Goal: Task Accomplishment & Management: Complete application form

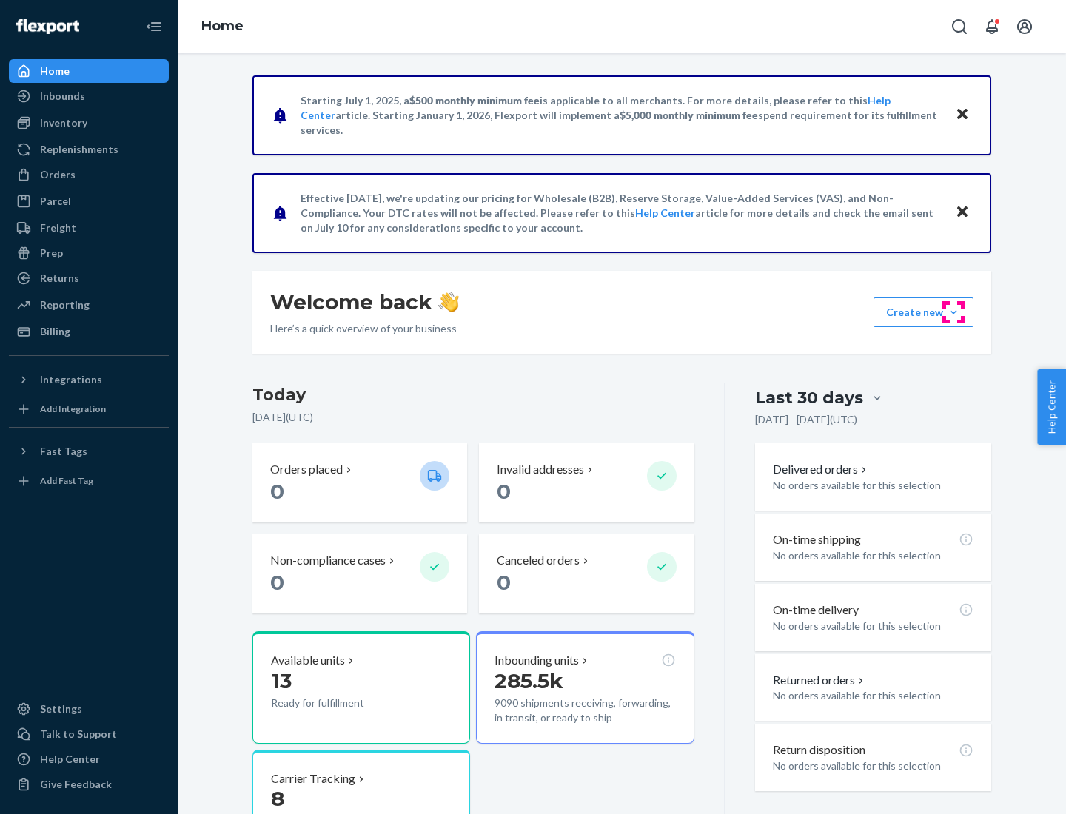
click at [953, 312] on button "Create new Create new inbound Create new order Create new product" at bounding box center [923, 313] width 100 height 30
click at [89, 96] on div "Inbounds" at bounding box center [88, 96] width 157 height 21
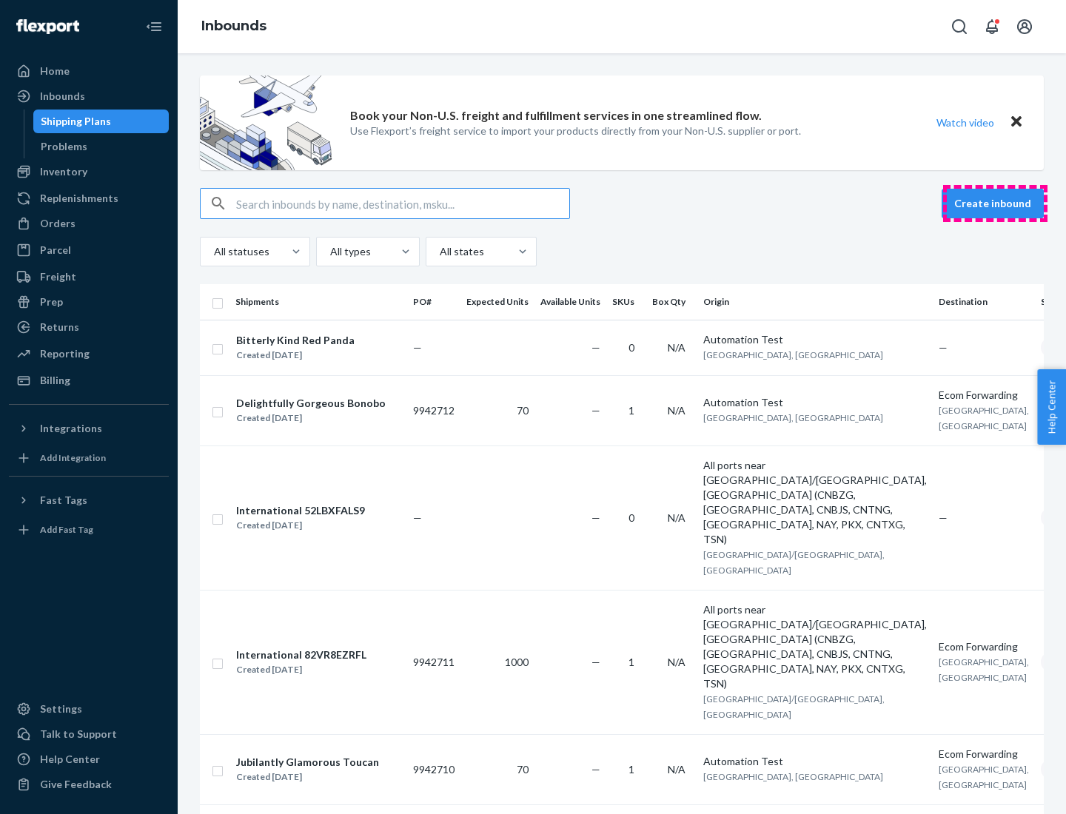
click at [995, 204] on button "Create inbound" at bounding box center [993, 204] width 102 height 30
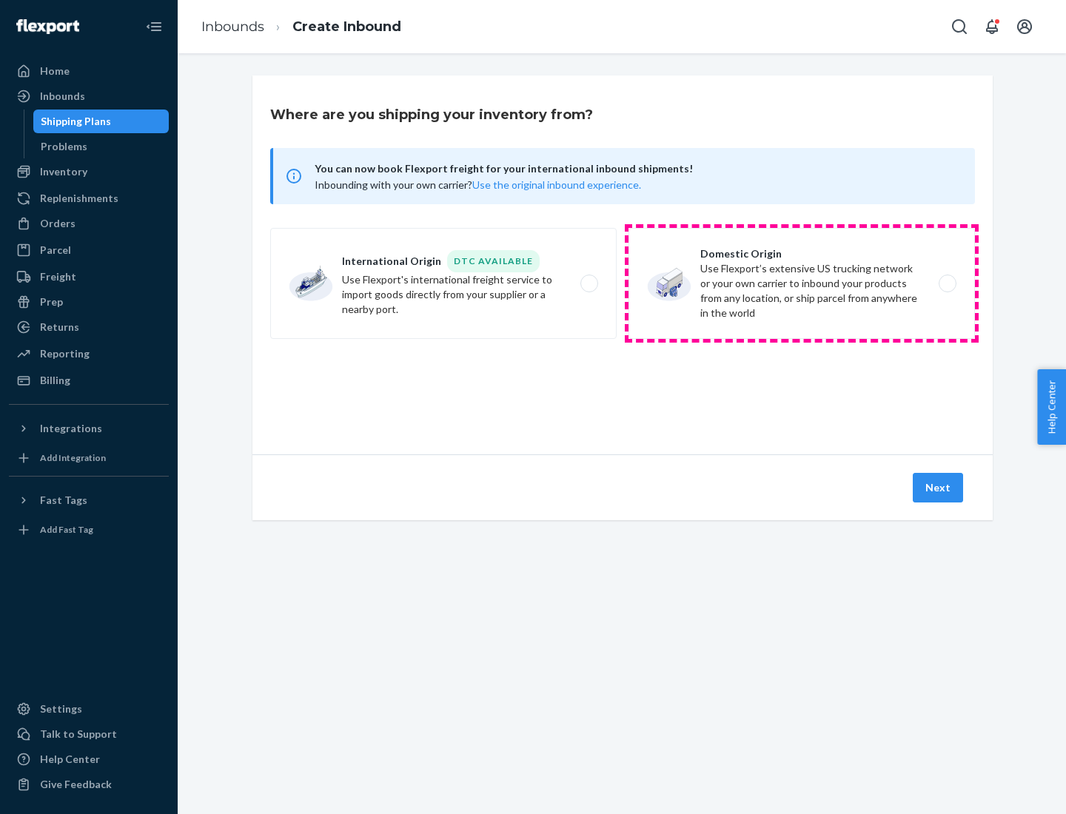
click at [802, 283] on label "Domestic Origin Use Flexport’s extensive US trucking network or your own carrie…" at bounding box center [801, 283] width 346 height 111
click at [947, 283] on input "Domestic Origin Use Flexport’s extensive US trucking network or your own carrie…" at bounding box center [952, 284] width 10 height 10
radio input "true"
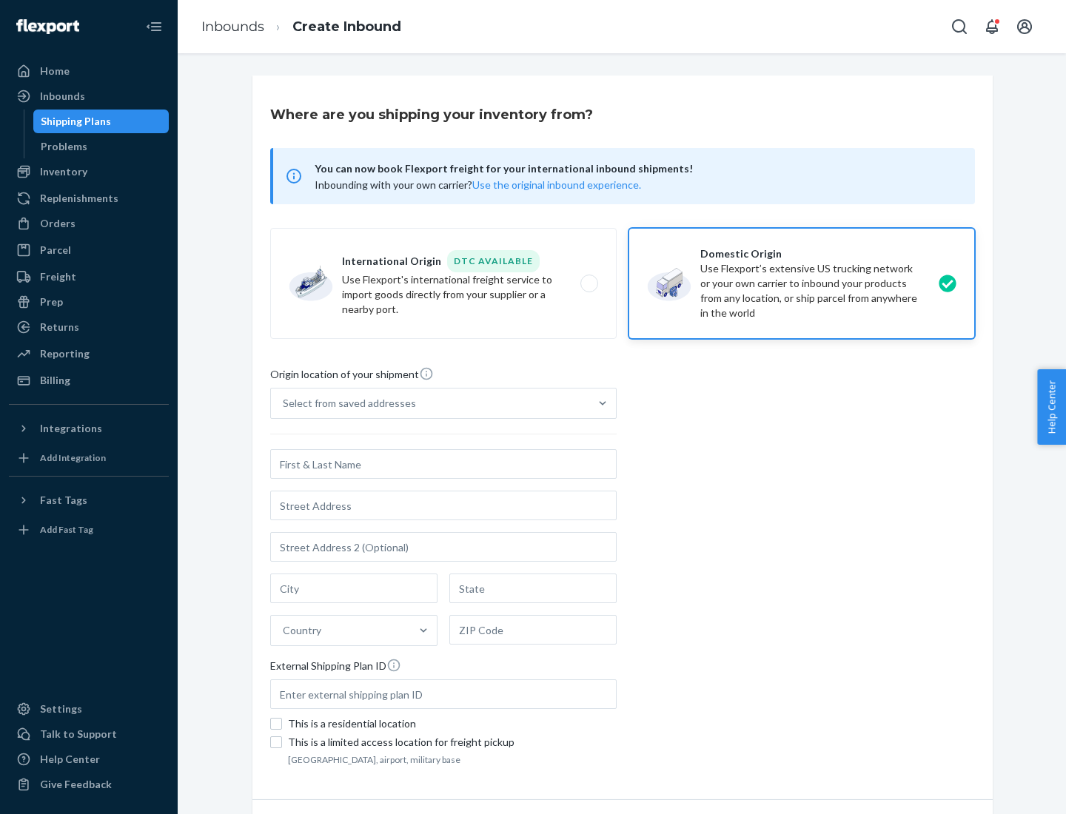
click at [346, 403] on div "Select from saved addresses" at bounding box center [349, 403] width 133 height 15
click at [284, 403] on input "Select from saved addresses" at bounding box center [283, 403] width 1 height 15
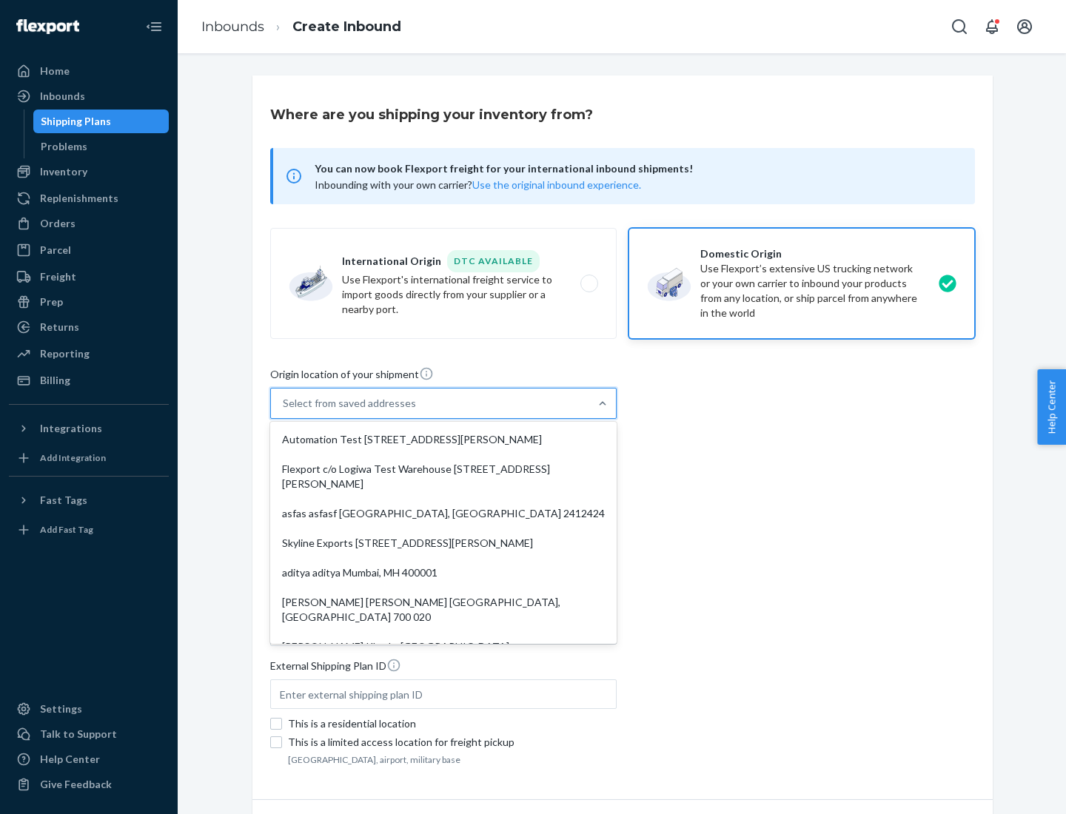
scroll to position [6, 0]
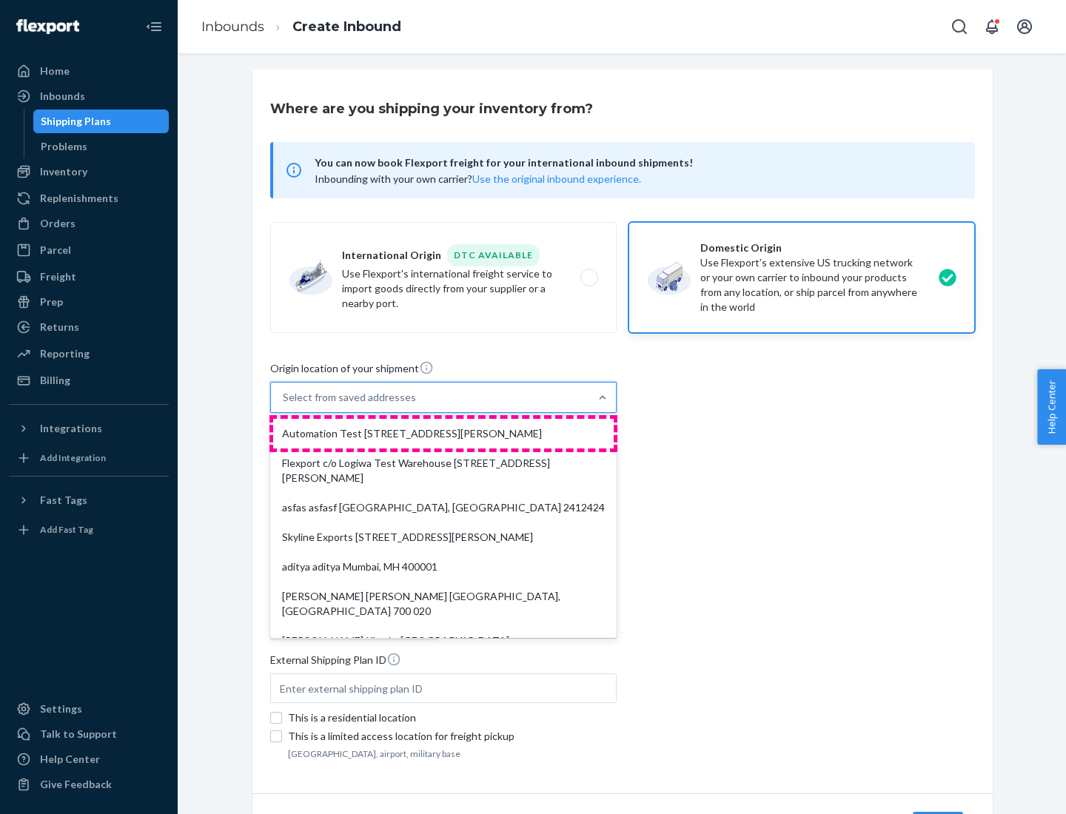
click at [443, 434] on div "Automation Test [STREET_ADDRESS][PERSON_NAME]" at bounding box center [443, 434] width 340 height 30
click at [284, 405] on input "option Automation Test [STREET_ADDRESS][PERSON_NAME]. 9 results available. Use …" at bounding box center [283, 397] width 1 height 15
type input "Automation Test"
type input "9th Floor"
type input "[GEOGRAPHIC_DATA]"
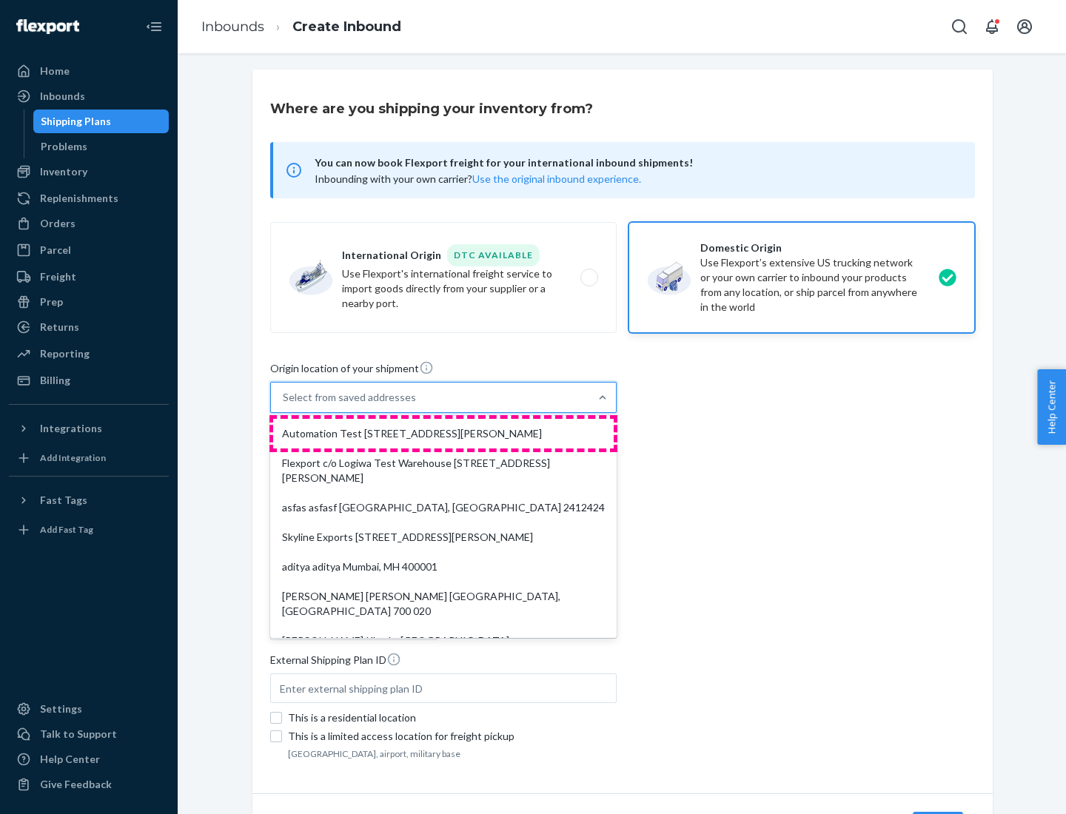
type input "CA"
type input "94104"
type input "[STREET_ADDRESS][PERSON_NAME]"
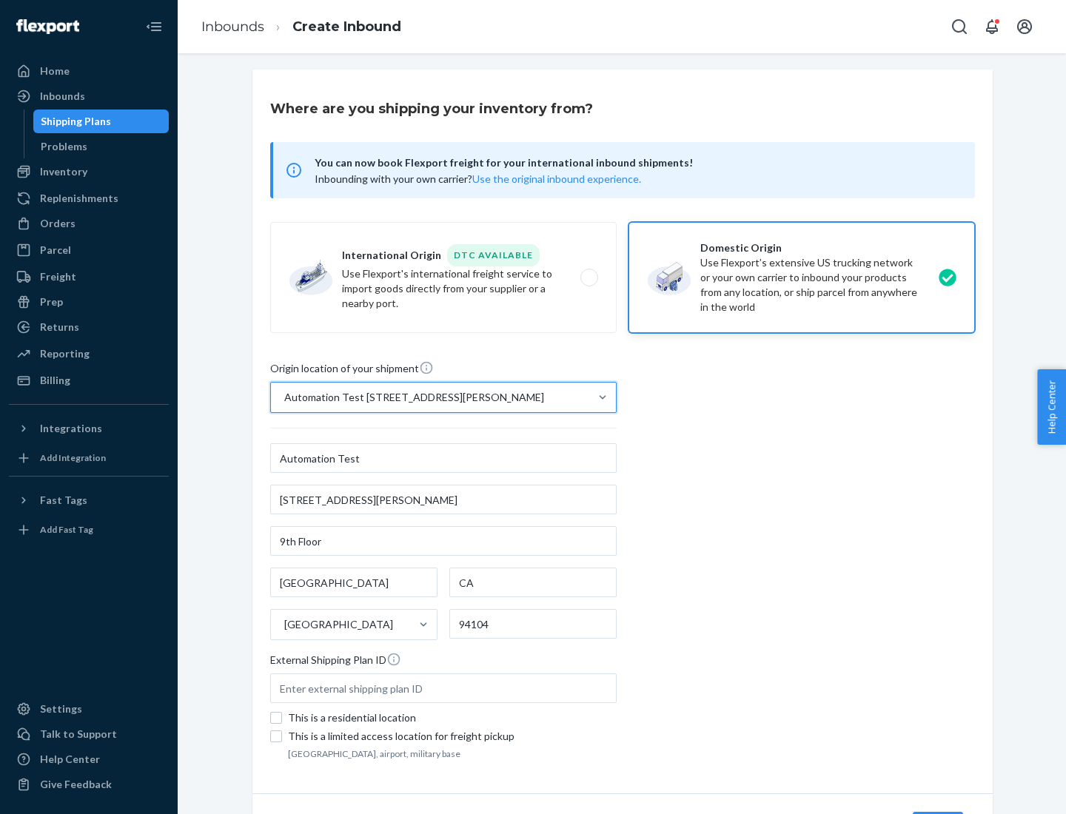
scroll to position [87, 0]
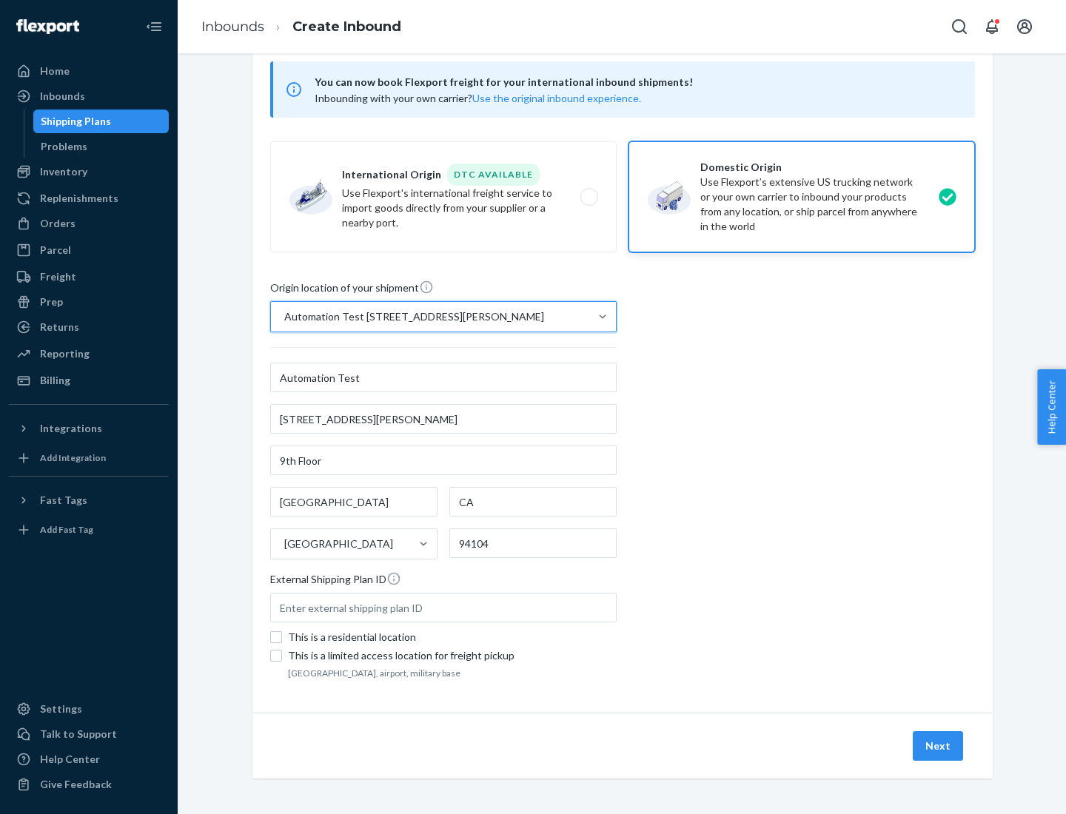
click at [939, 746] on button "Next" at bounding box center [938, 746] width 50 height 30
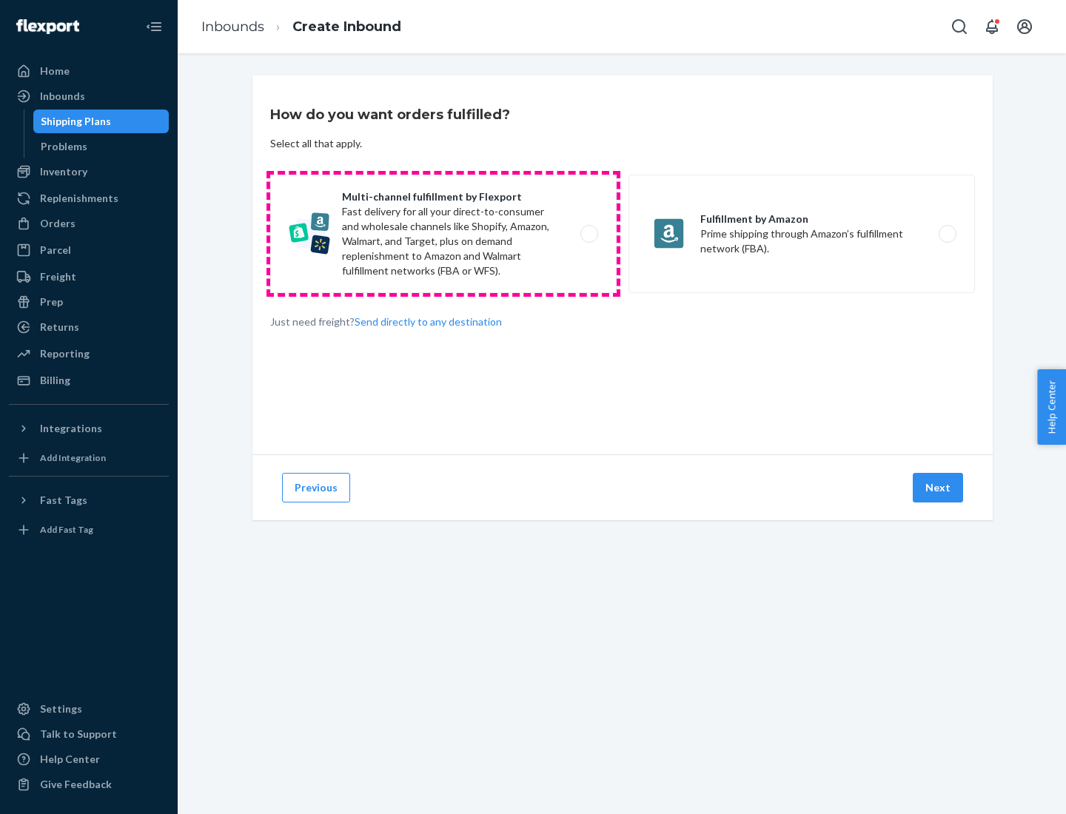
click at [443, 234] on label "Multi-channel fulfillment by Flexport Fast delivery for all your direct-to-cons…" at bounding box center [443, 234] width 346 height 118
click at [588, 234] on input "Multi-channel fulfillment by Flexport Fast delivery for all your direct-to-cons…" at bounding box center [593, 234] width 10 height 10
radio input "true"
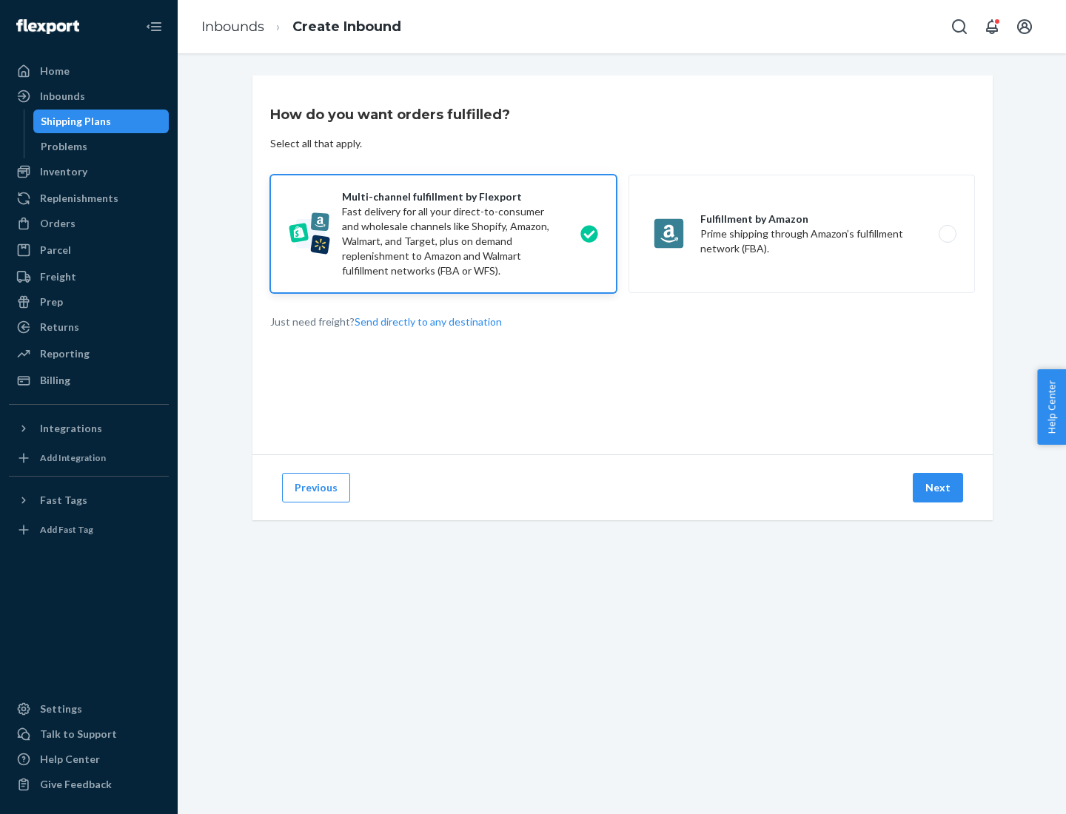
click at [939, 488] on button "Next" at bounding box center [938, 488] width 50 height 30
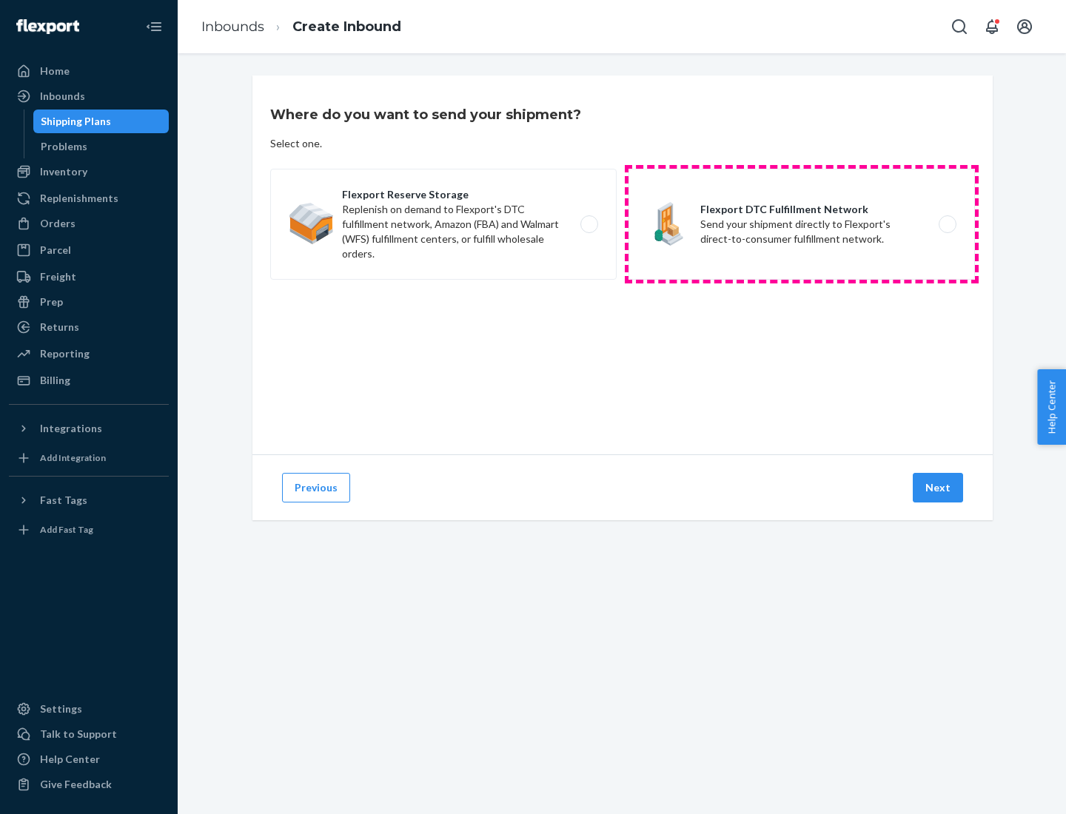
click at [802, 224] on label "Flexport DTC Fulfillment Network Send your shipment directly to Flexport's dire…" at bounding box center [801, 224] width 346 height 111
click at [947, 224] on input "Flexport DTC Fulfillment Network Send your shipment directly to Flexport's dire…" at bounding box center [952, 225] width 10 height 10
radio input "true"
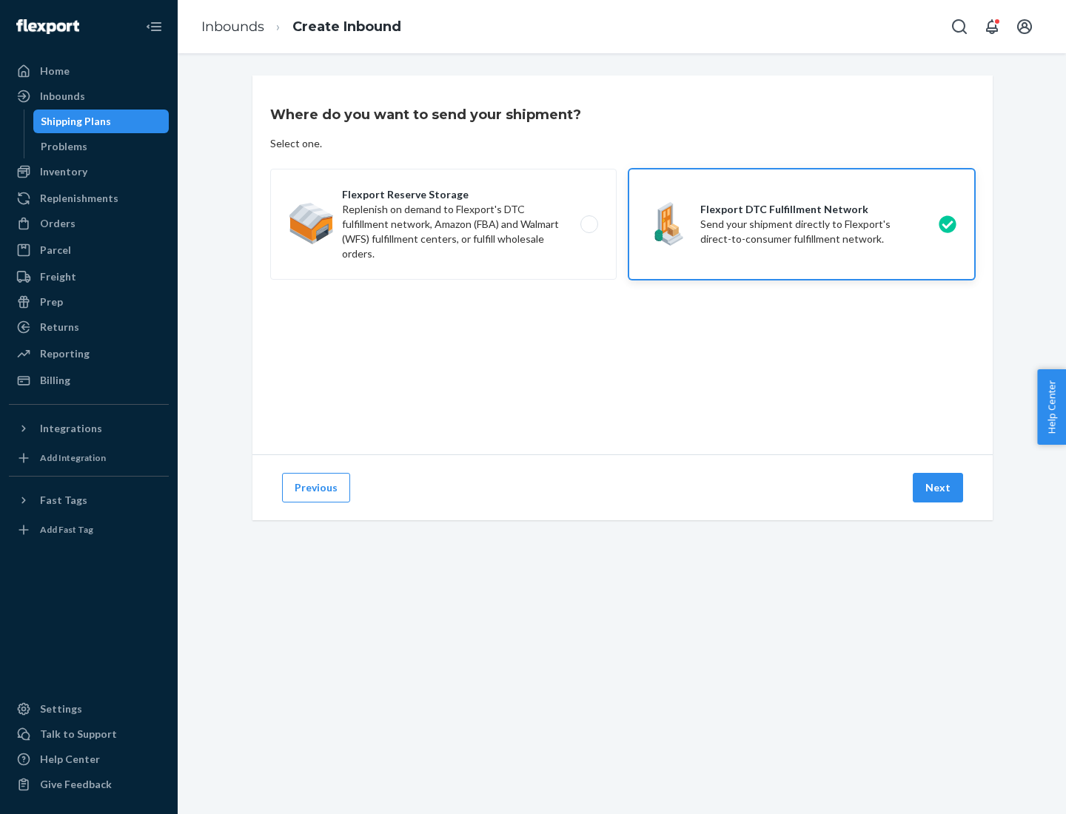
click at [939, 488] on button "Next" at bounding box center [938, 488] width 50 height 30
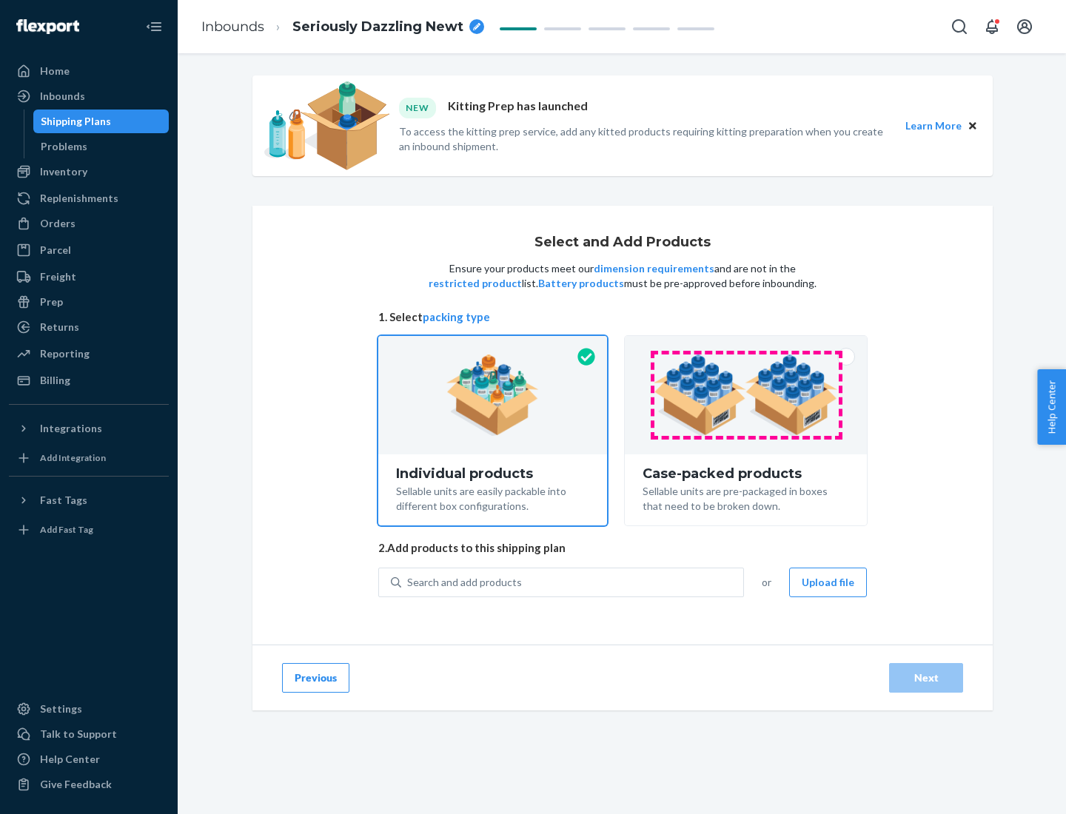
click at [746, 395] on img at bounding box center [746, 395] width 184 height 81
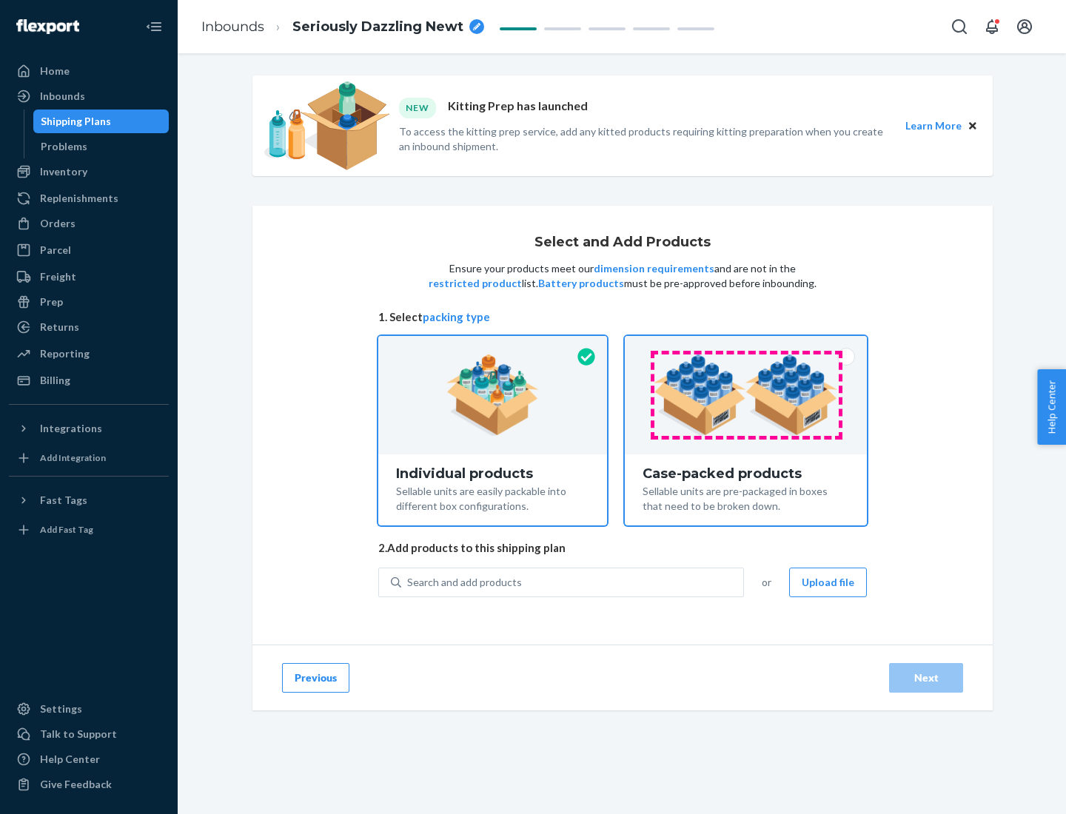
click at [746, 346] on input "Case-packed products Sellable units are pre-packaged in boxes that need to be b…" at bounding box center [746, 341] width 10 height 10
radio input "true"
radio input "false"
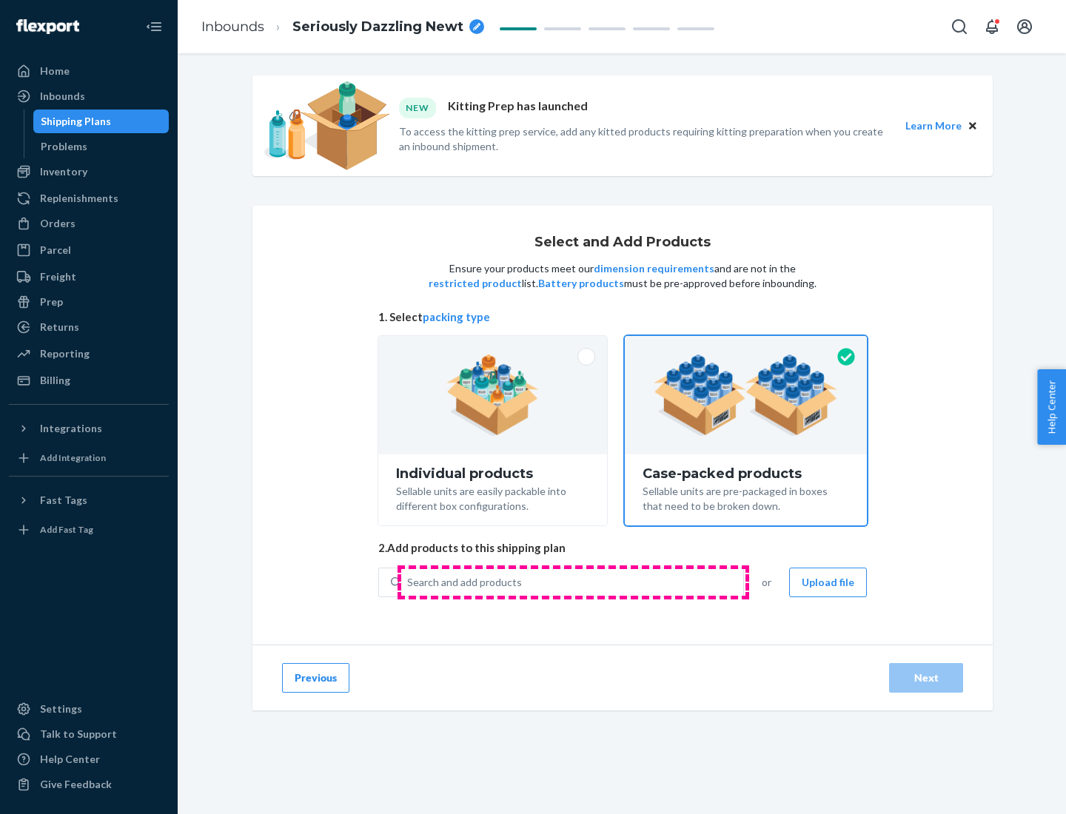
click at [573, 582] on div "Search and add products" at bounding box center [572, 582] width 342 height 27
click at [409, 582] on input "Search and add products" at bounding box center [407, 582] width 1 height 15
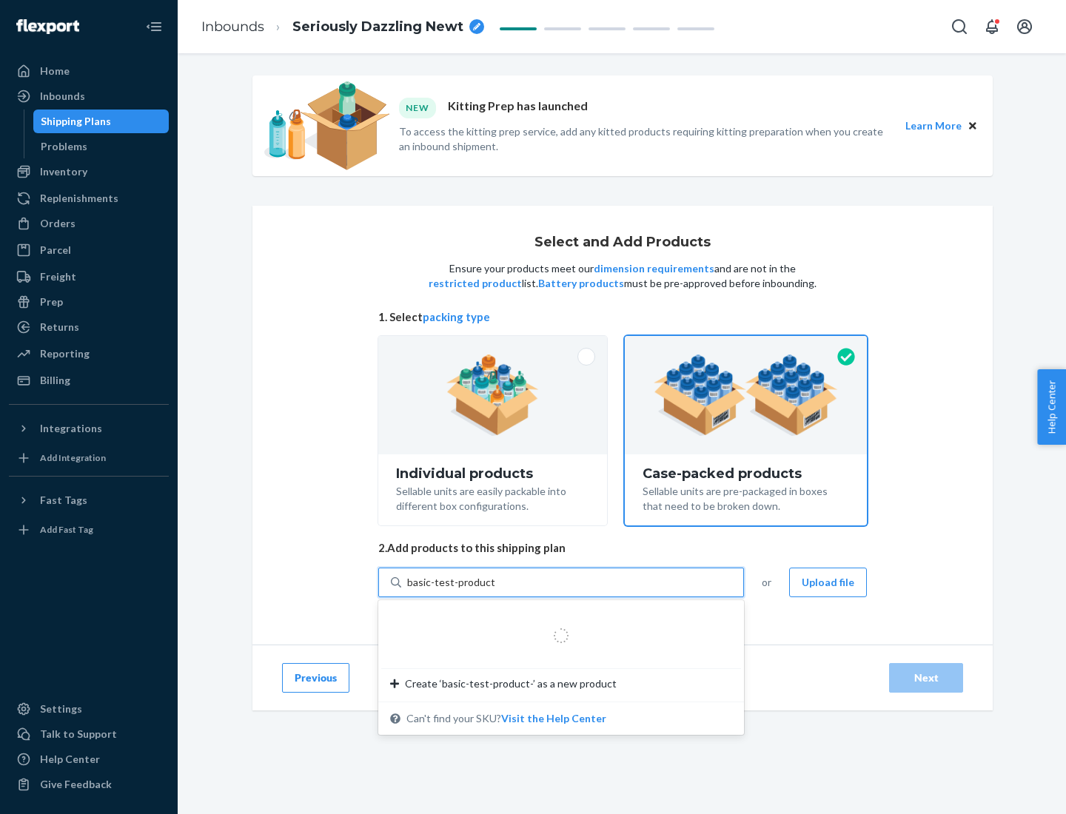
type input "basic-test-product-1"
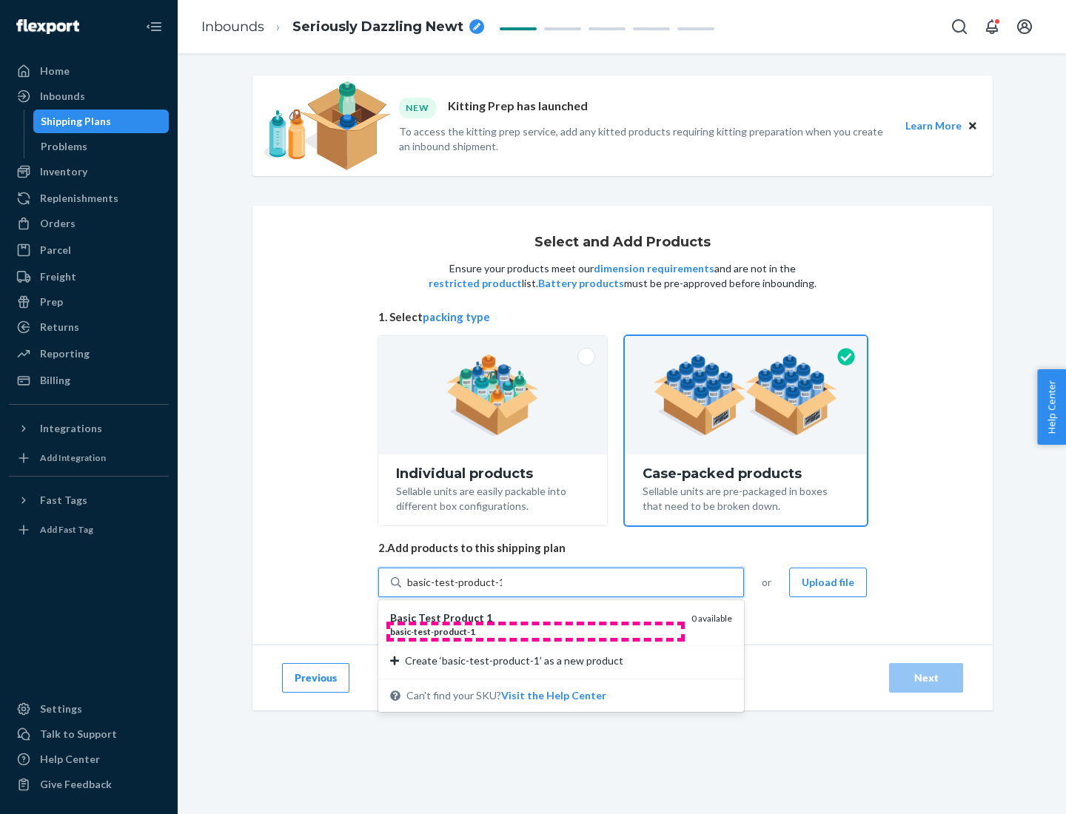
click at [535, 631] on div "basic - test - product - 1" at bounding box center [534, 631] width 289 height 13
click at [502, 590] on input "basic-test-product-1" at bounding box center [454, 582] width 95 height 15
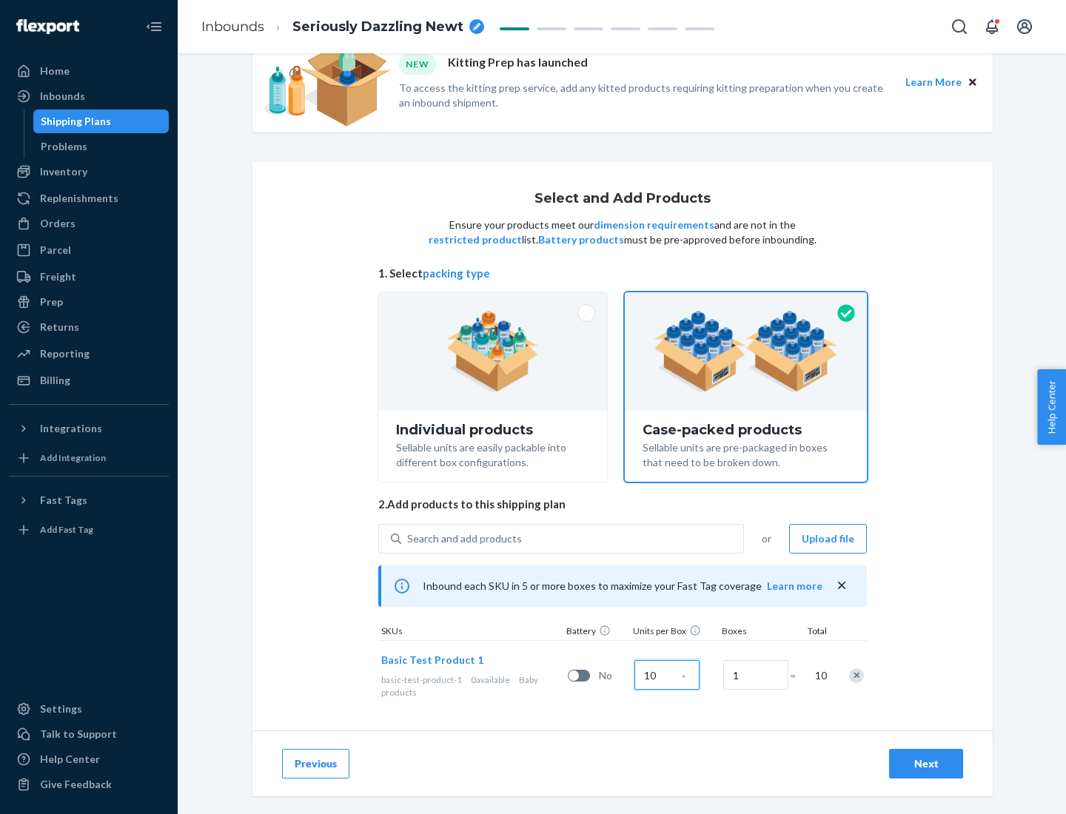
scroll to position [53, 0]
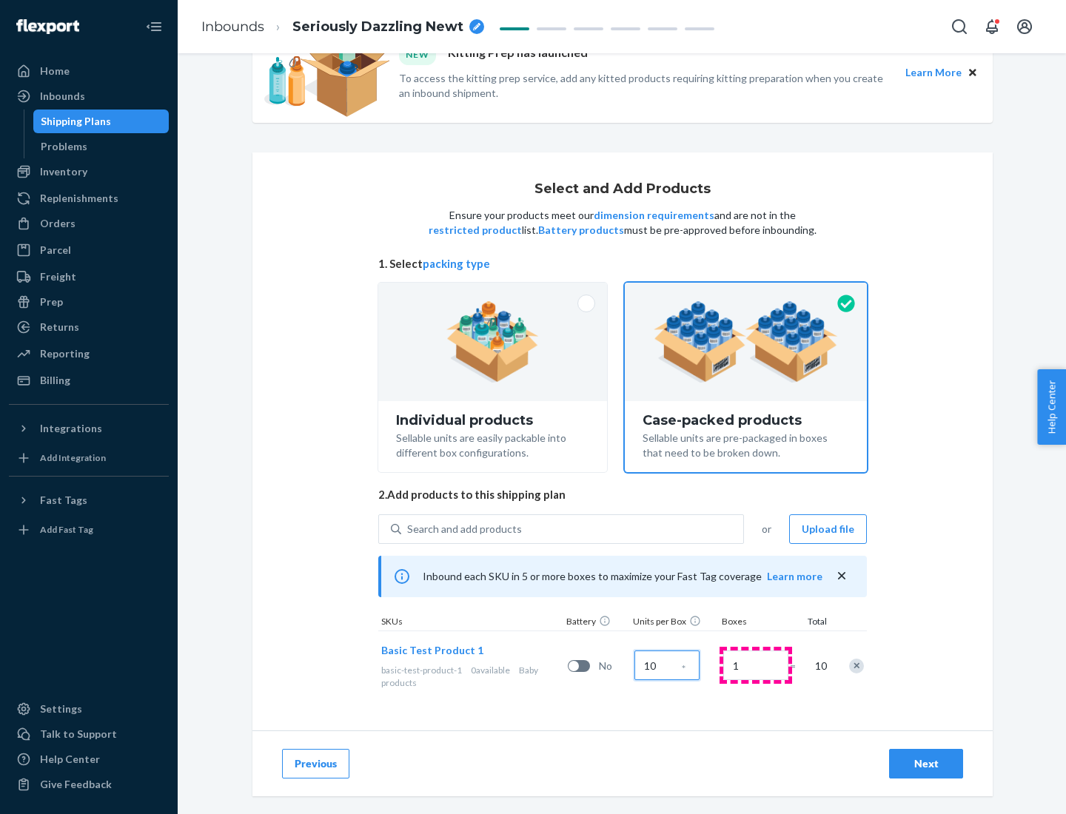
type input "10"
type input "7"
click at [926, 764] on div "Next" at bounding box center [926, 763] width 49 height 15
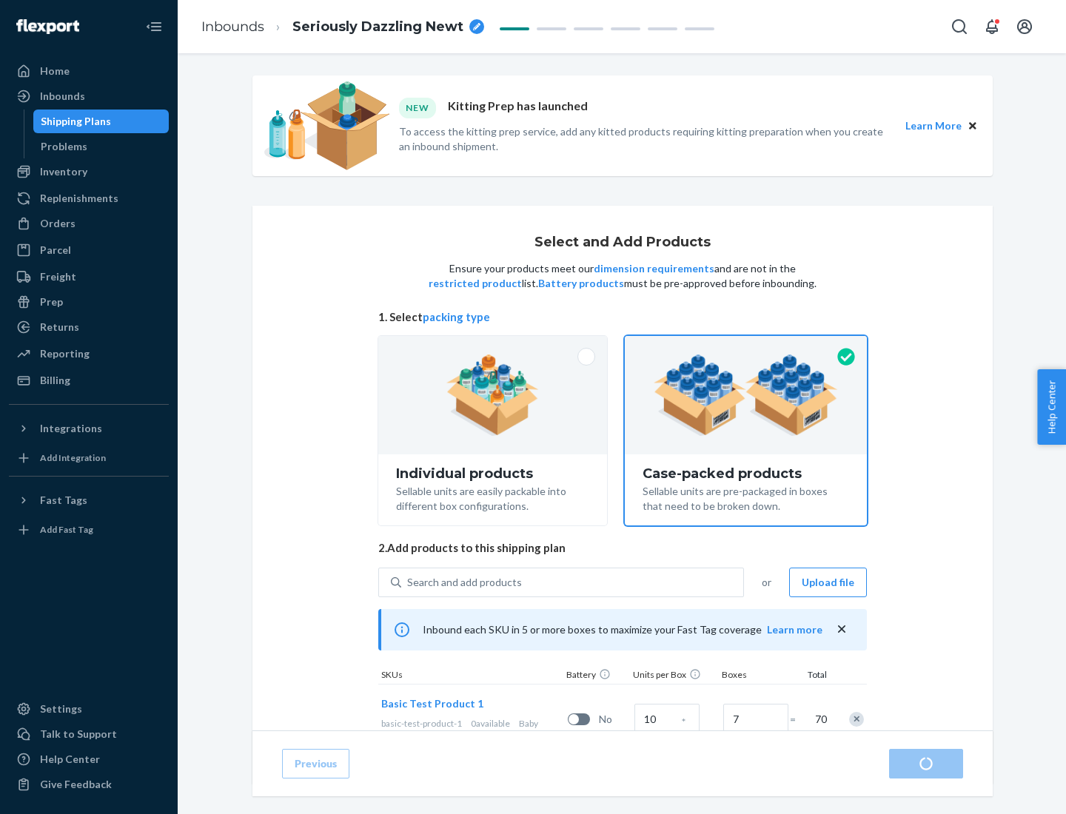
radio input "true"
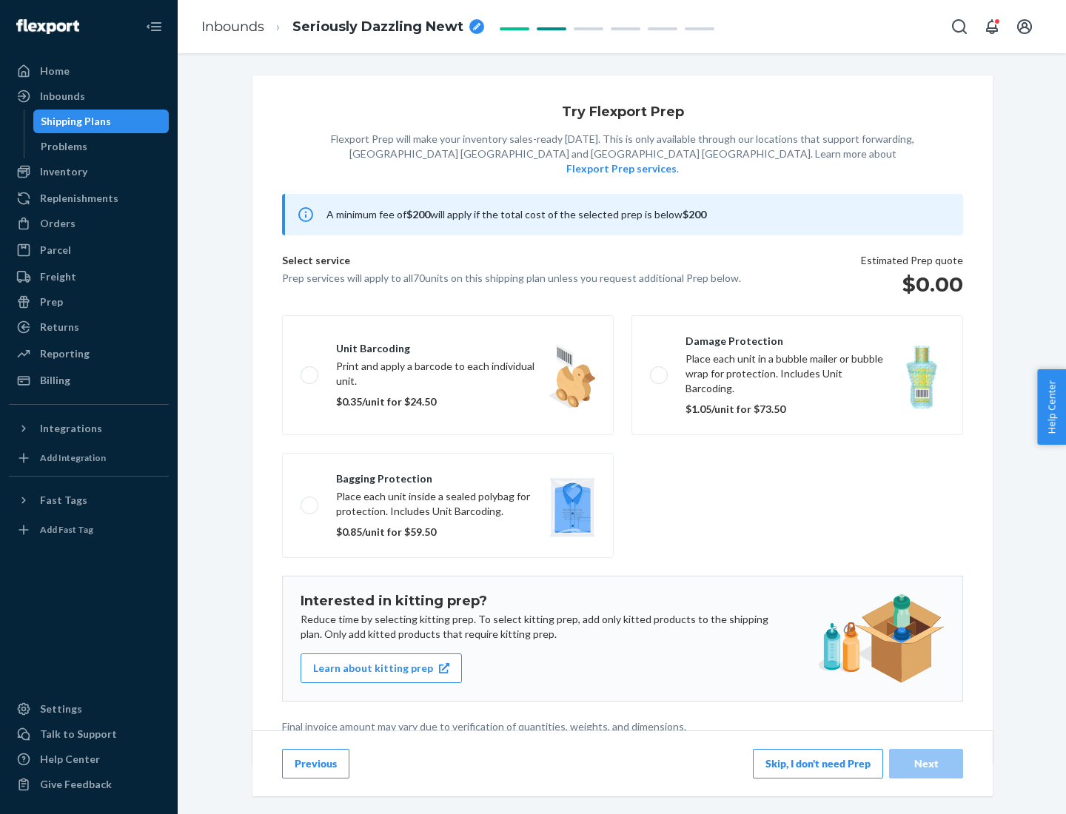
scroll to position [4, 0]
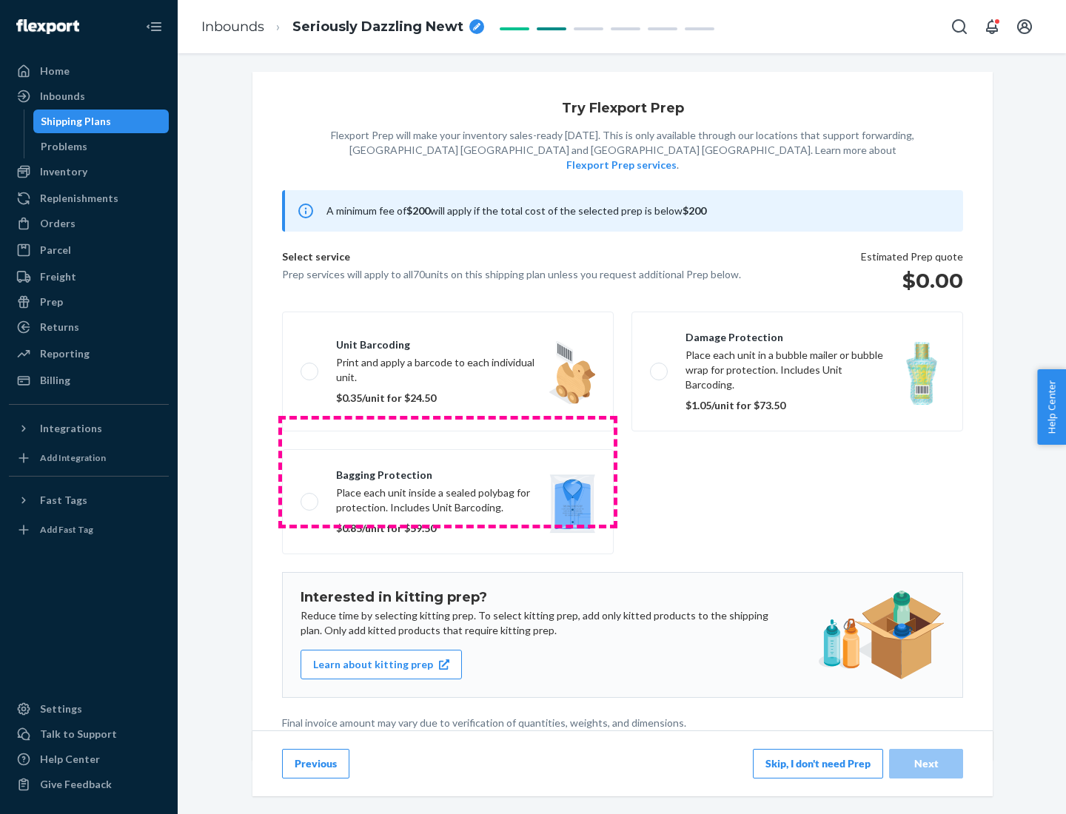
click at [448, 472] on label "Bagging protection Place each unit inside a sealed polybag for protection. Incl…" at bounding box center [448, 501] width 332 height 105
click at [310, 497] on input "Bagging protection Place each unit inside a sealed polybag for protection. Incl…" at bounding box center [306, 502] width 10 height 10
checkbox input "true"
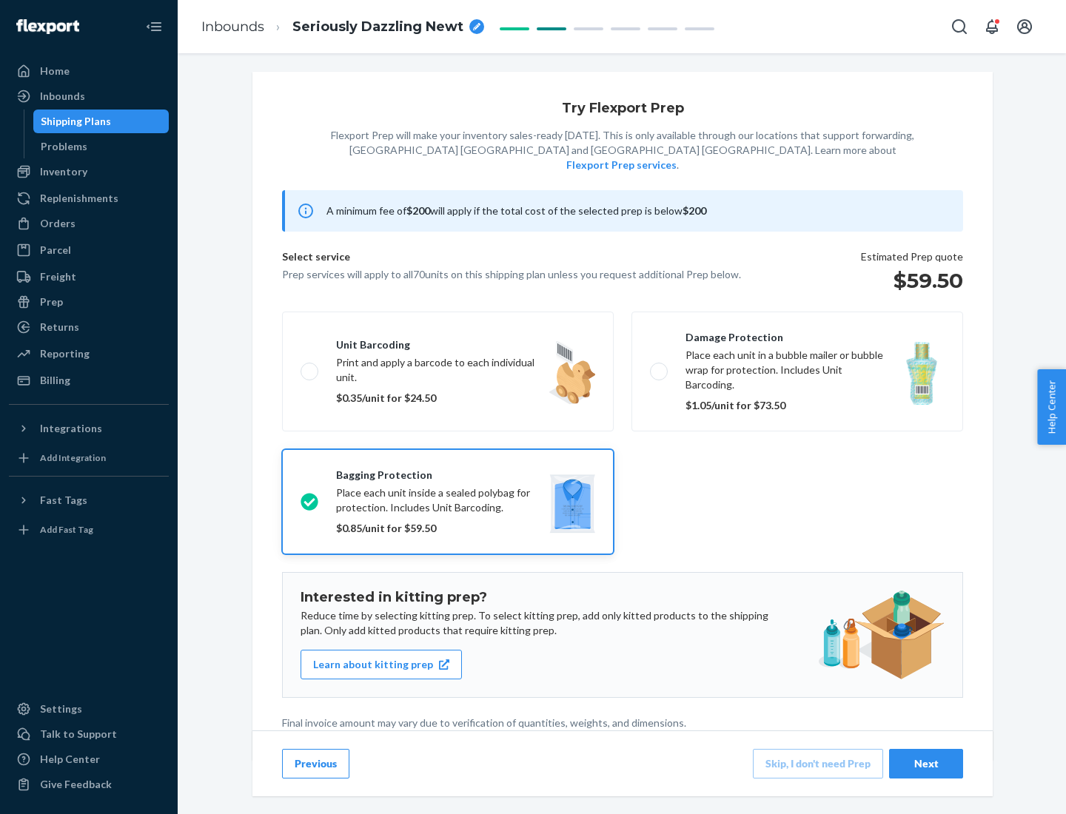
click at [926, 763] on div "Next" at bounding box center [926, 763] width 49 height 15
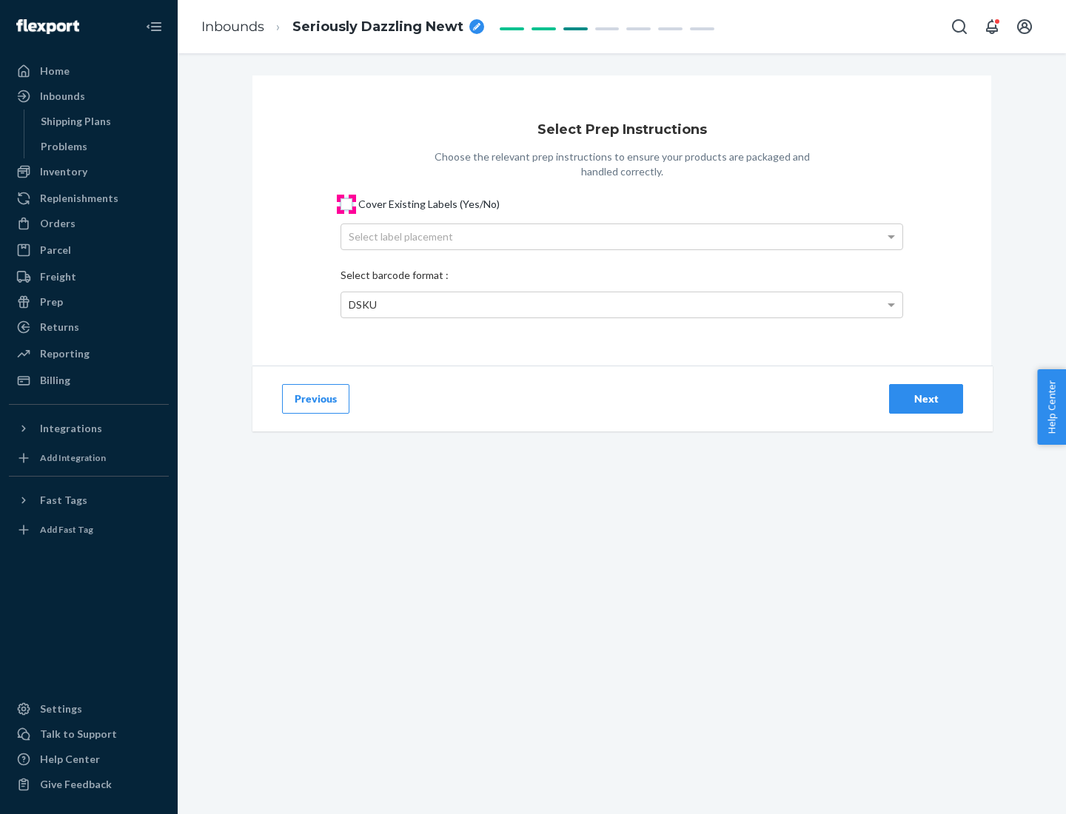
click at [346, 204] on input "Cover Existing Labels (Yes/No)" at bounding box center [346, 204] width 12 height 12
checkbox input "true"
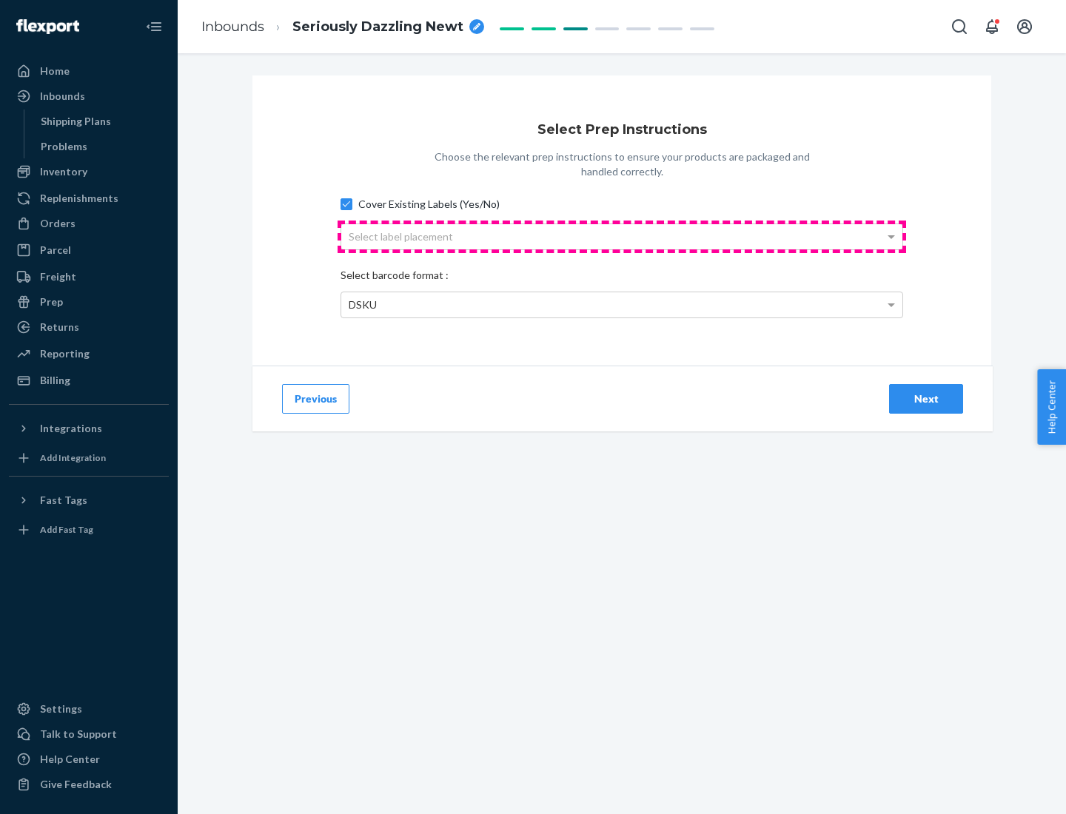
click at [622, 236] on div "Select label placement" at bounding box center [621, 236] width 561 height 25
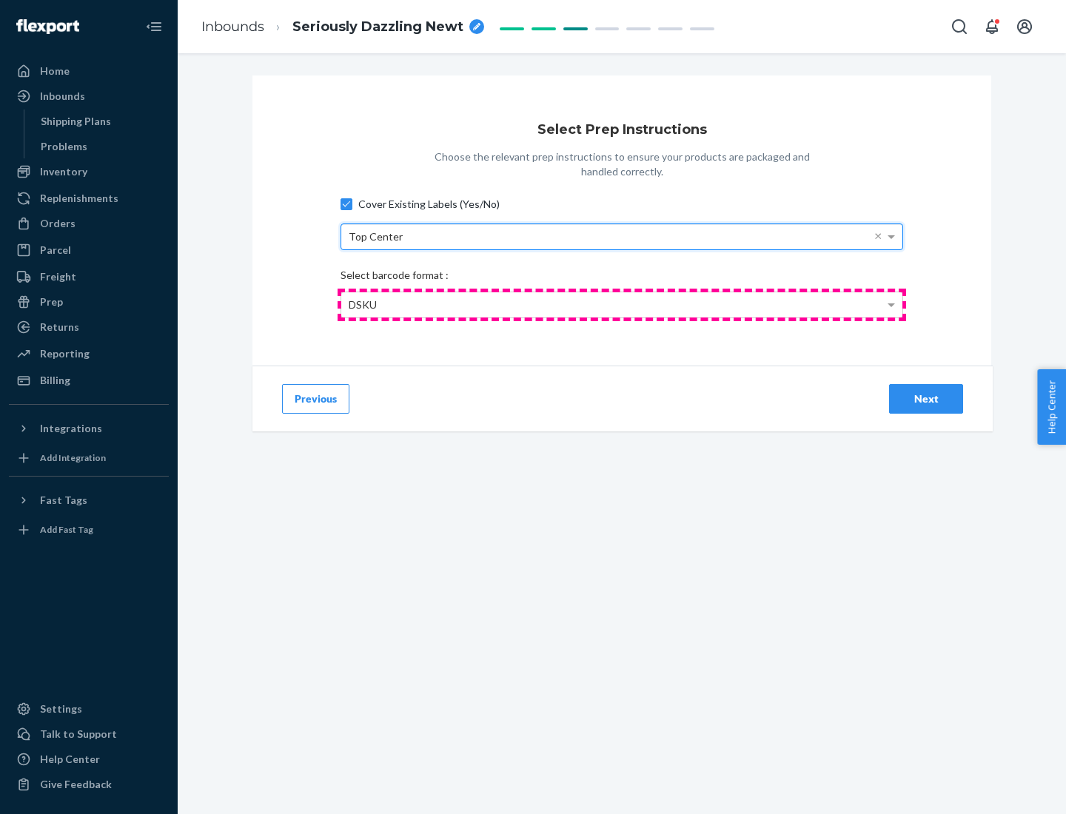
click at [622, 304] on div "DSKU" at bounding box center [621, 304] width 561 height 25
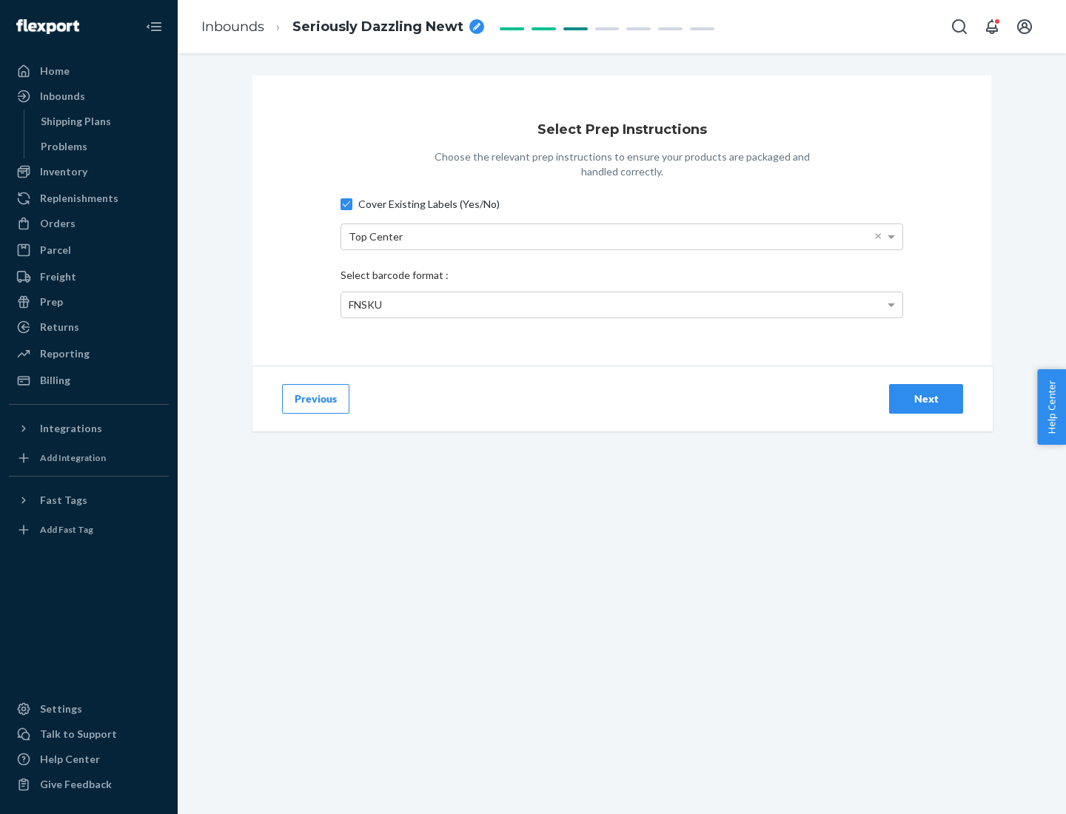
click at [926, 398] on div "Next" at bounding box center [926, 399] width 49 height 15
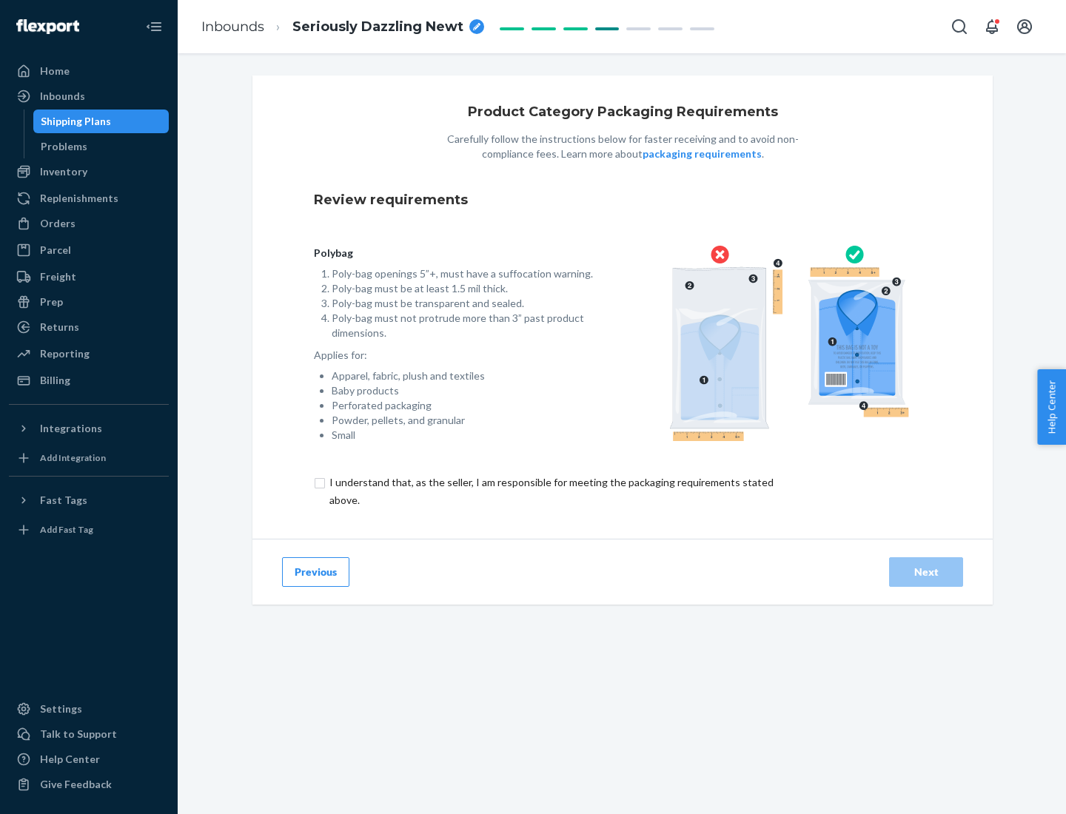
click at [550, 491] on input "checkbox" at bounding box center [560, 492] width 492 height 36
checkbox input "true"
click at [926, 571] on div "Next" at bounding box center [926, 572] width 49 height 15
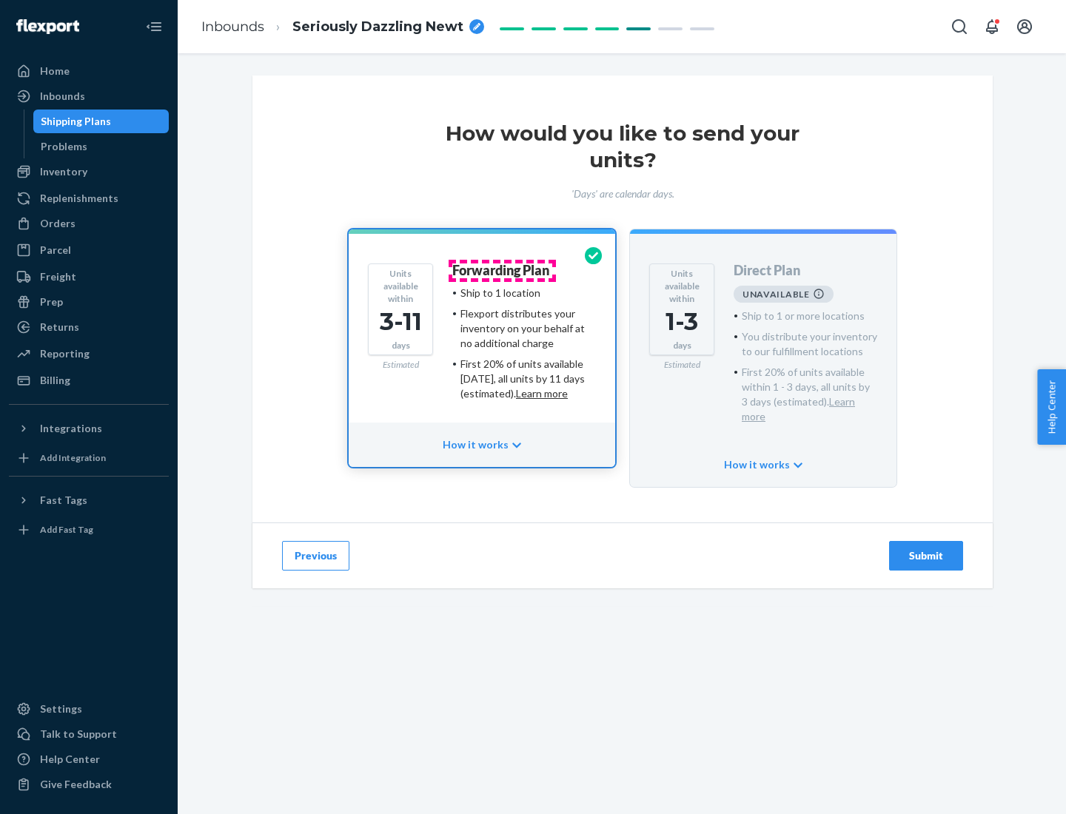
click at [502, 270] on h4 "Forwarding Plan" at bounding box center [500, 271] width 97 height 15
click at [926, 548] on div "Submit" at bounding box center [926, 555] width 49 height 15
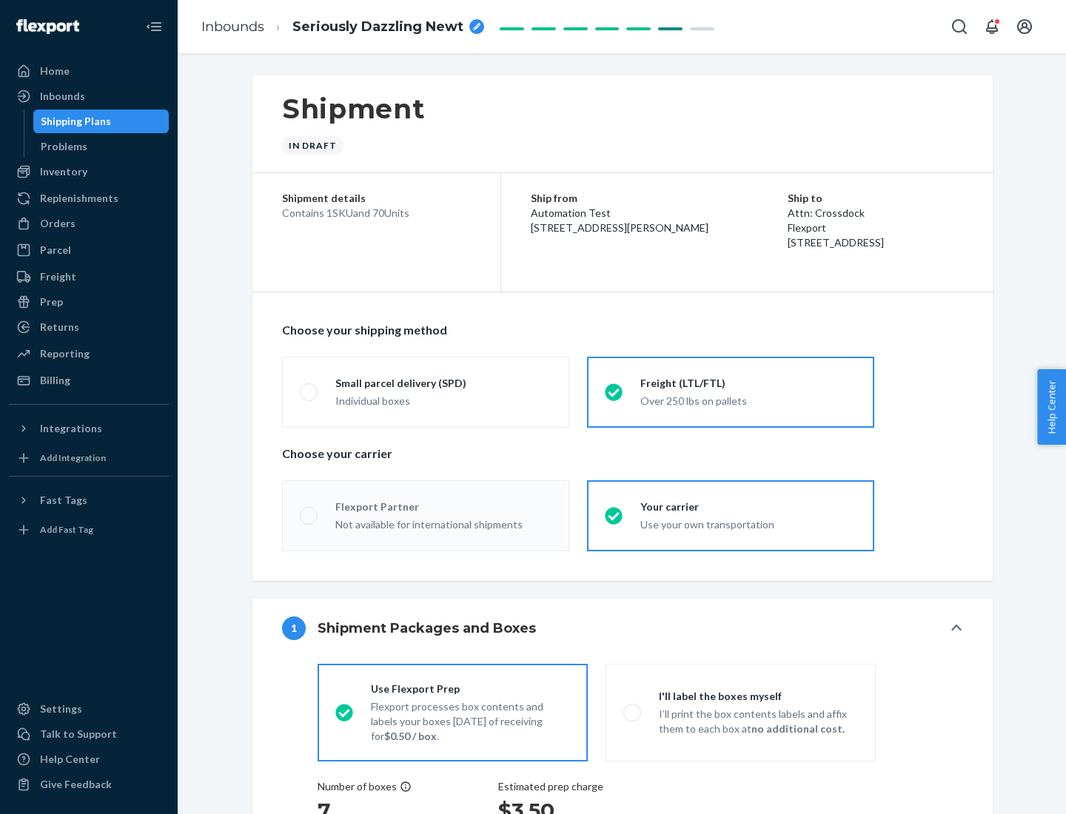
radio input "true"
radio input "false"
radio input "true"
radio input "false"
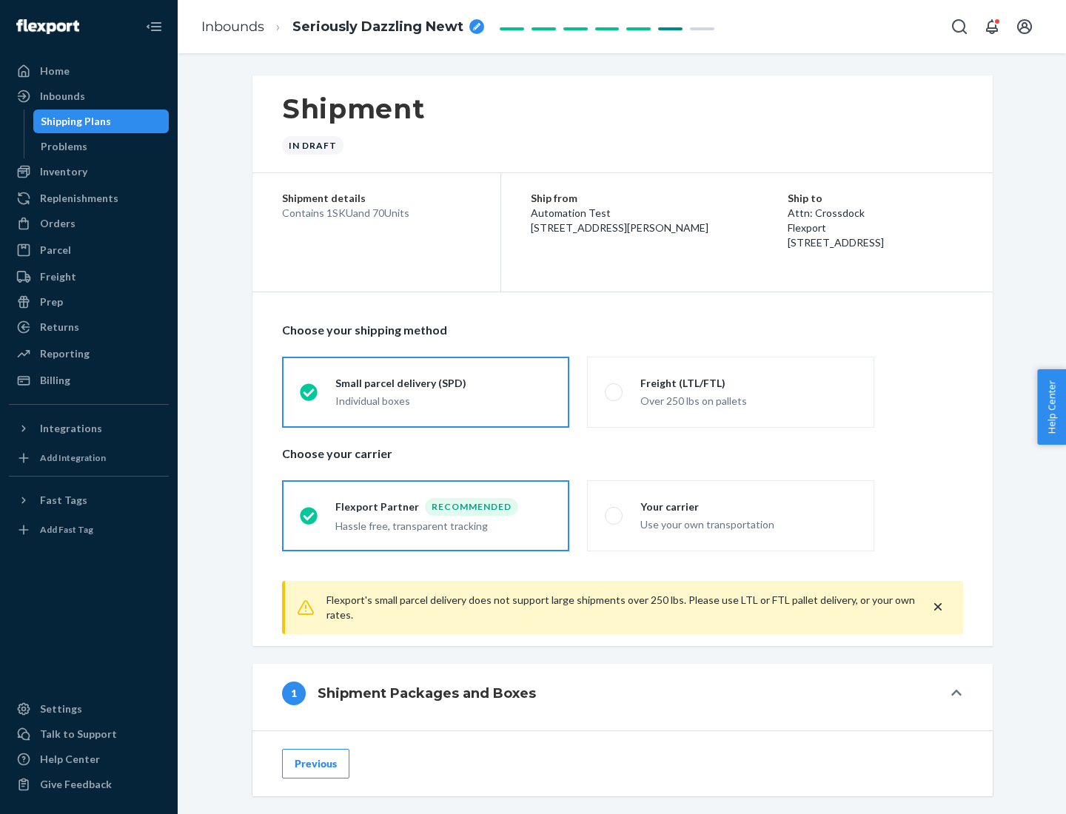
click at [731, 392] on div "Over 250 lbs on pallets" at bounding box center [748, 400] width 216 height 18
click at [614, 392] on input "Freight (LTL/FTL) Over 250 lbs on pallets" at bounding box center [610, 392] width 10 height 10
radio input "true"
radio input "false"
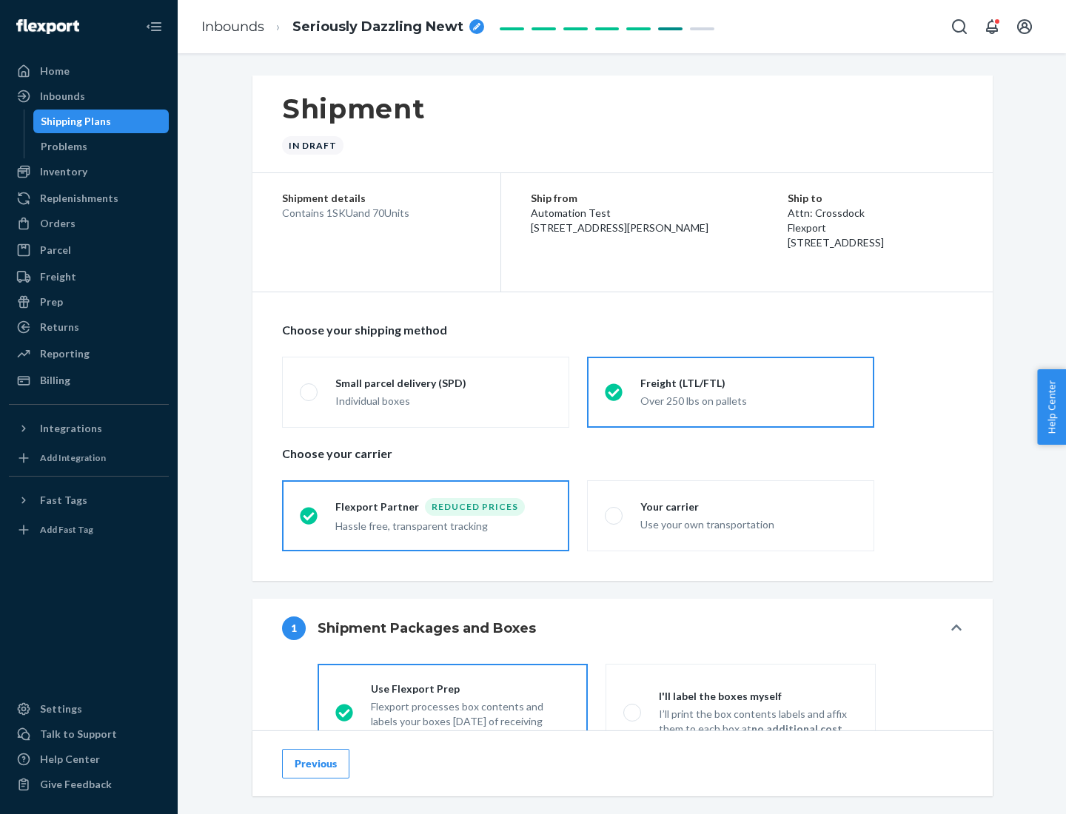
scroll to position [82, 0]
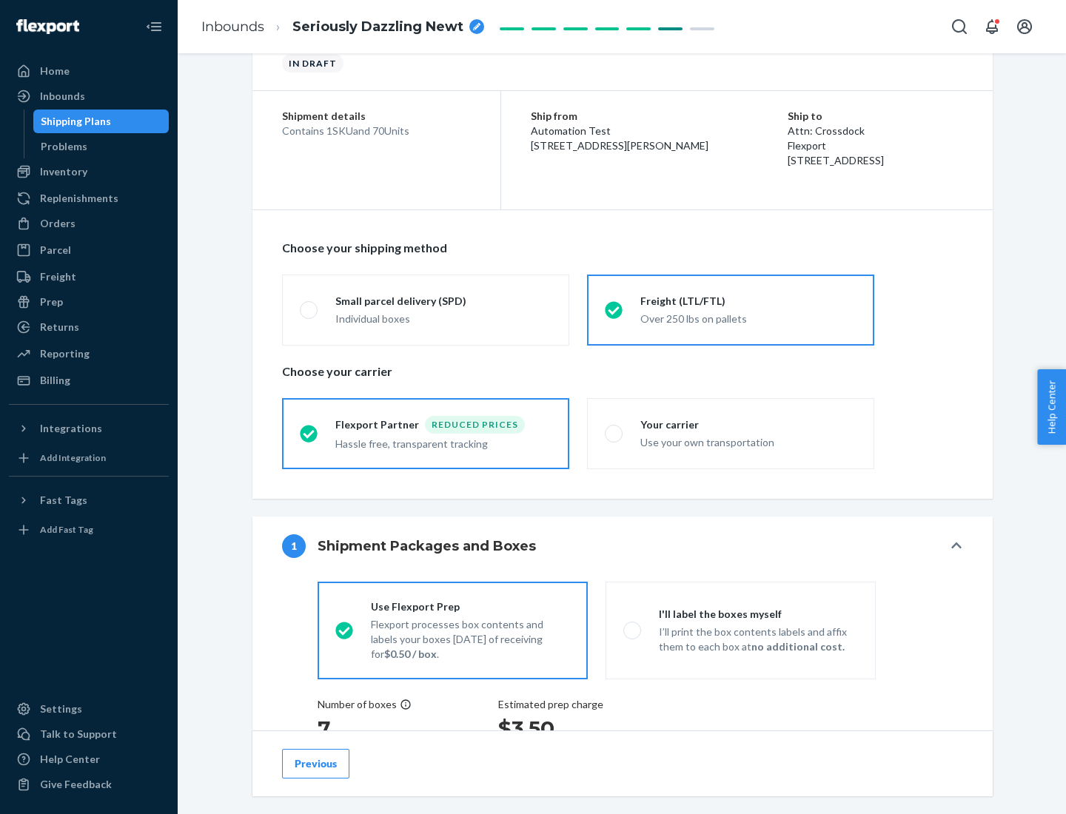
click at [731, 433] on div "Use your own transportation" at bounding box center [748, 441] width 216 height 18
click at [614, 433] on input "Your carrier Use your own transportation" at bounding box center [610, 434] width 10 height 10
radio input "true"
radio input "false"
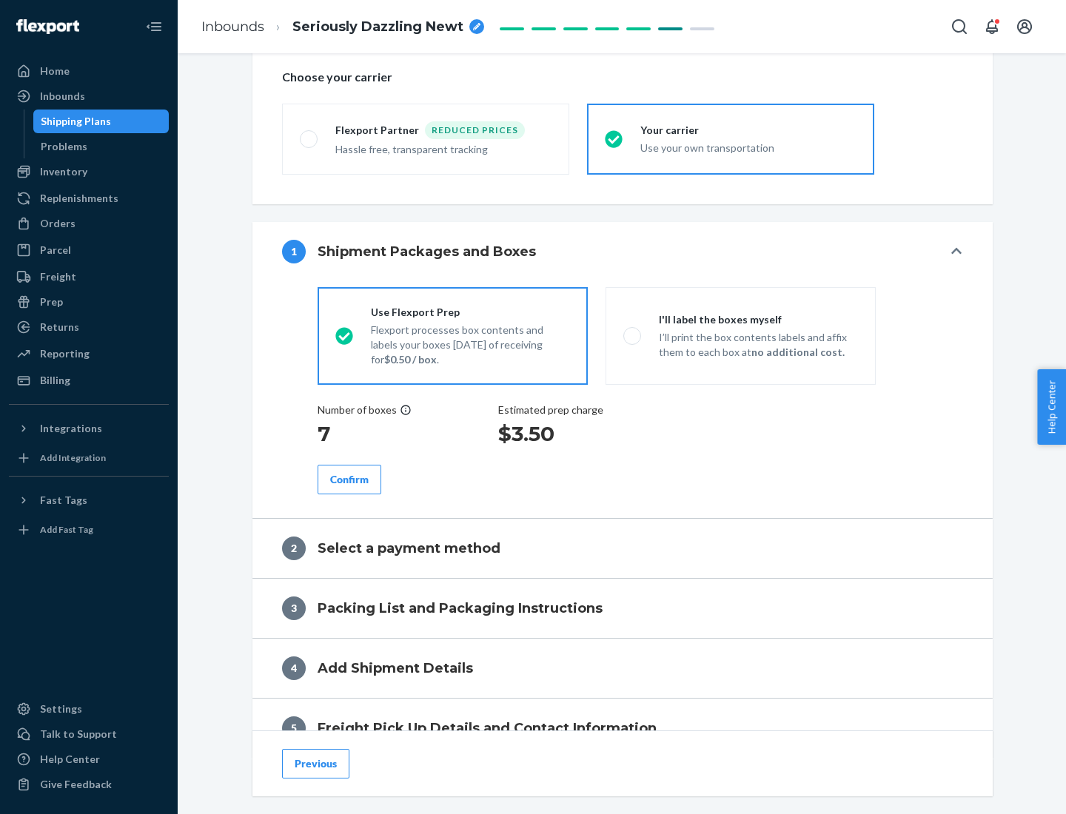
scroll to position [279, 0]
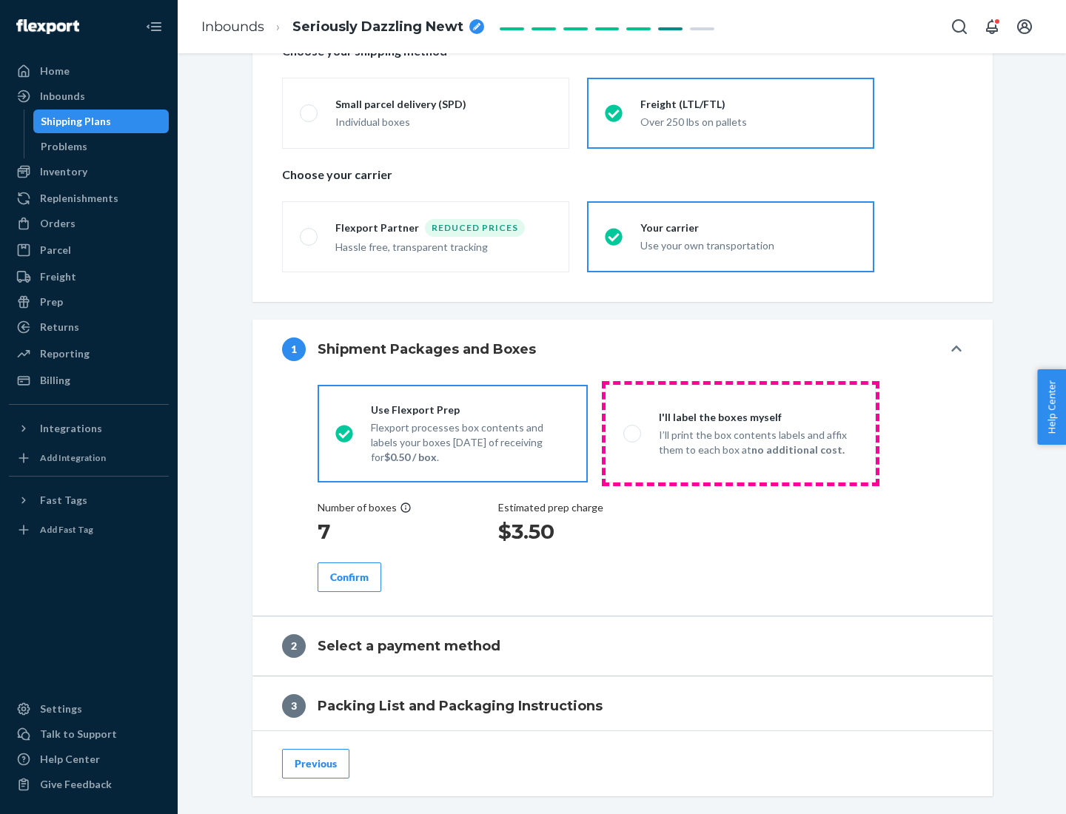
click at [740, 433] on p "I’ll print the box contents labels and affix them to each box at no additional …" at bounding box center [758, 443] width 199 height 30
click at [633, 433] on input "I'll label the boxes myself I’ll print the box contents labels and affix them t…" at bounding box center [628, 434] width 10 height 10
radio input "true"
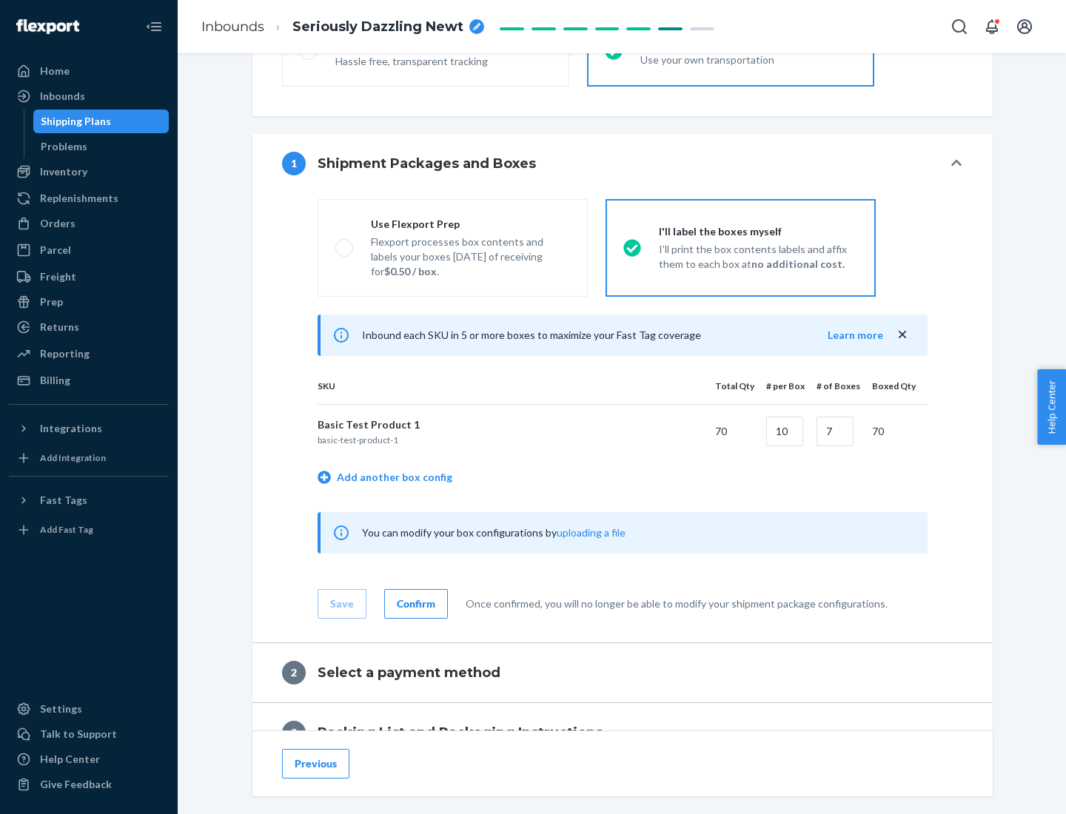
scroll to position [255, 0]
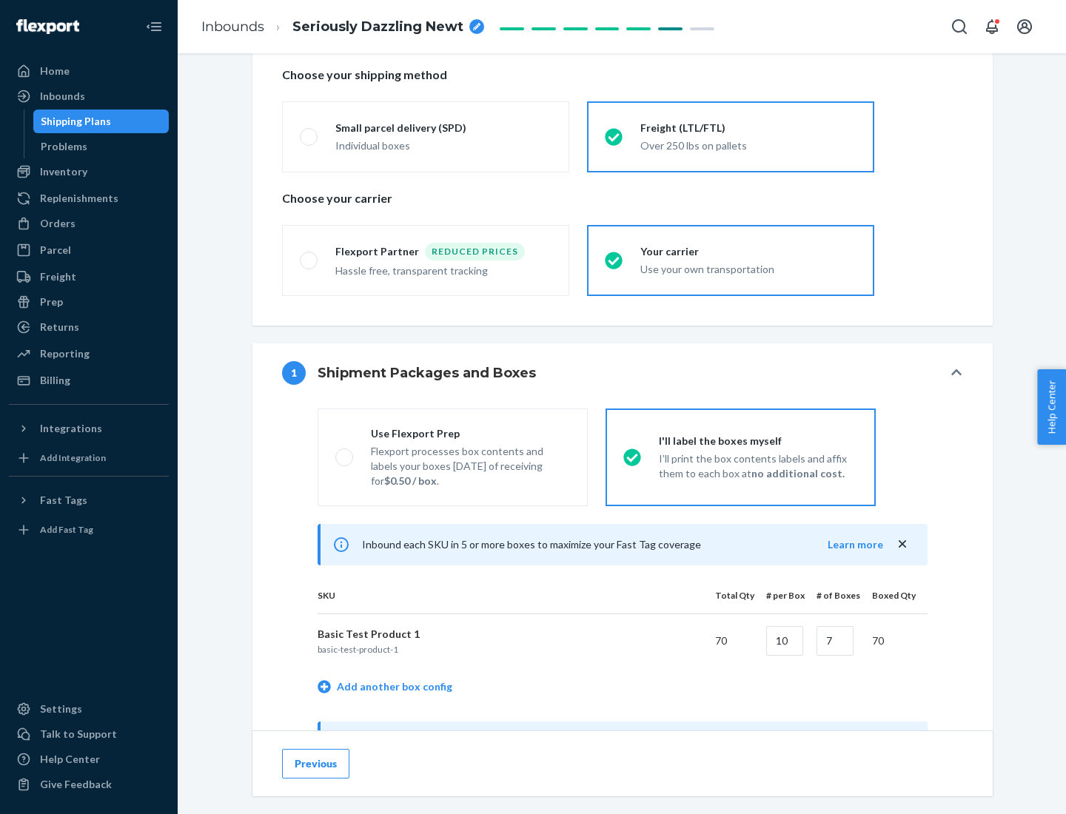
click at [470, 433] on div "Use Flexport Prep" at bounding box center [470, 433] width 199 height 15
click at [345, 452] on input "Use Flexport Prep Flexport processes box contents and labels your boxes [DATE] …" at bounding box center [340, 457] width 10 height 10
radio input "true"
radio input "false"
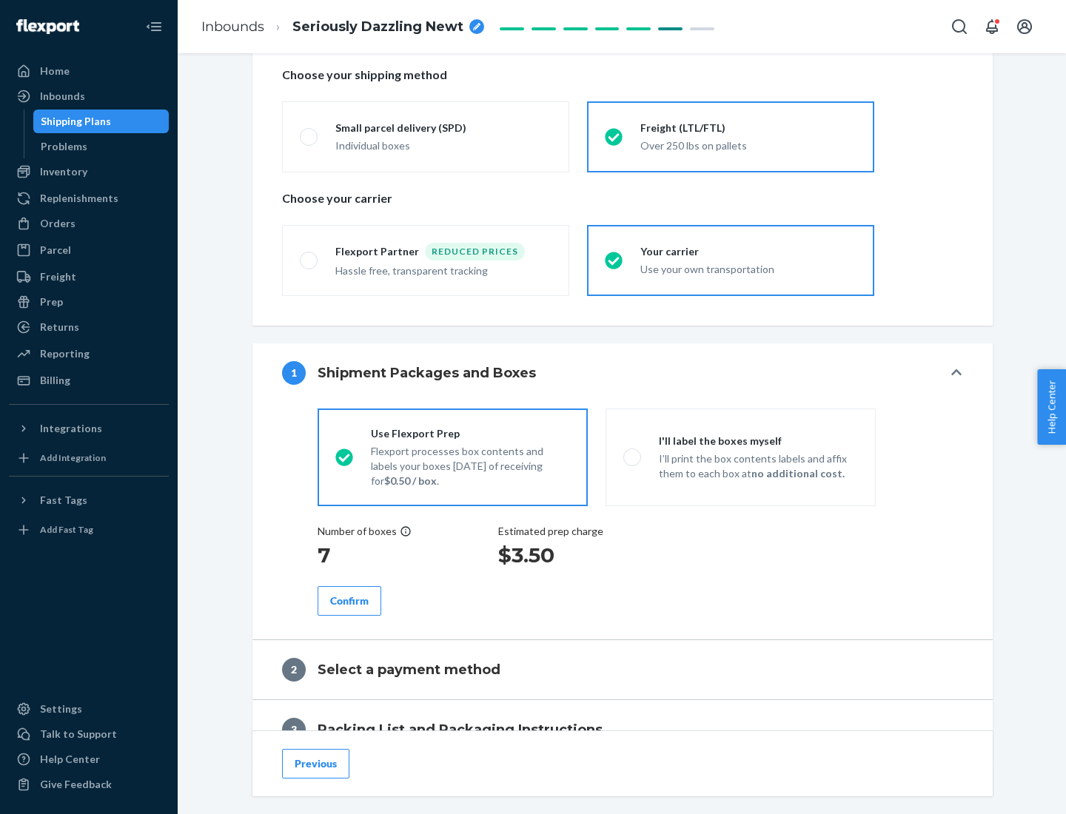
scroll to position [423, 0]
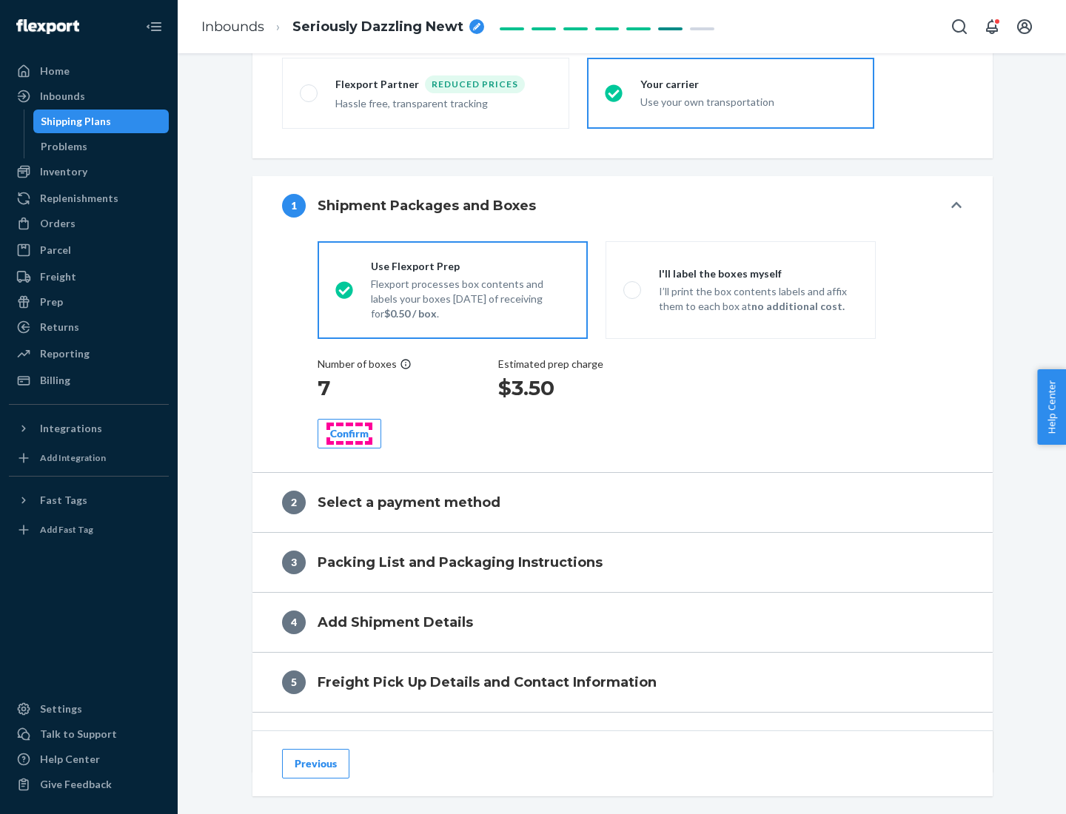
click at [349, 433] on div "Confirm" at bounding box center [349, 433] width 38 height 15
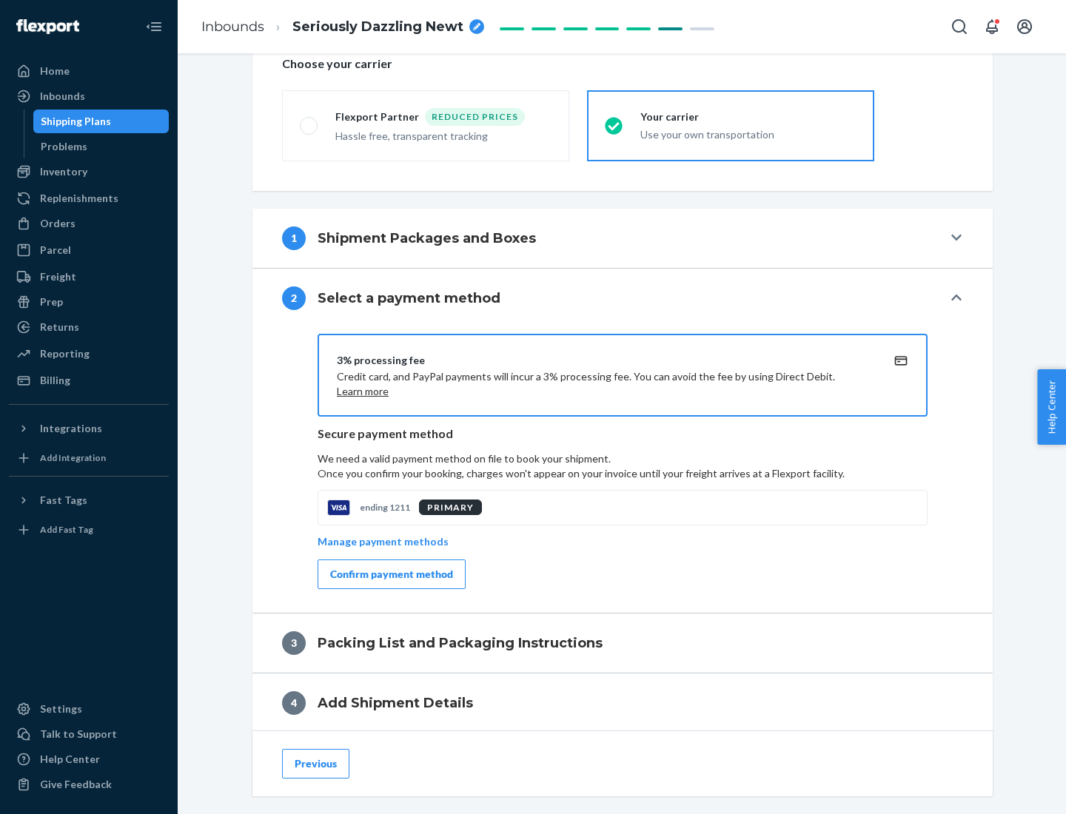
scroll to position [531, 0]
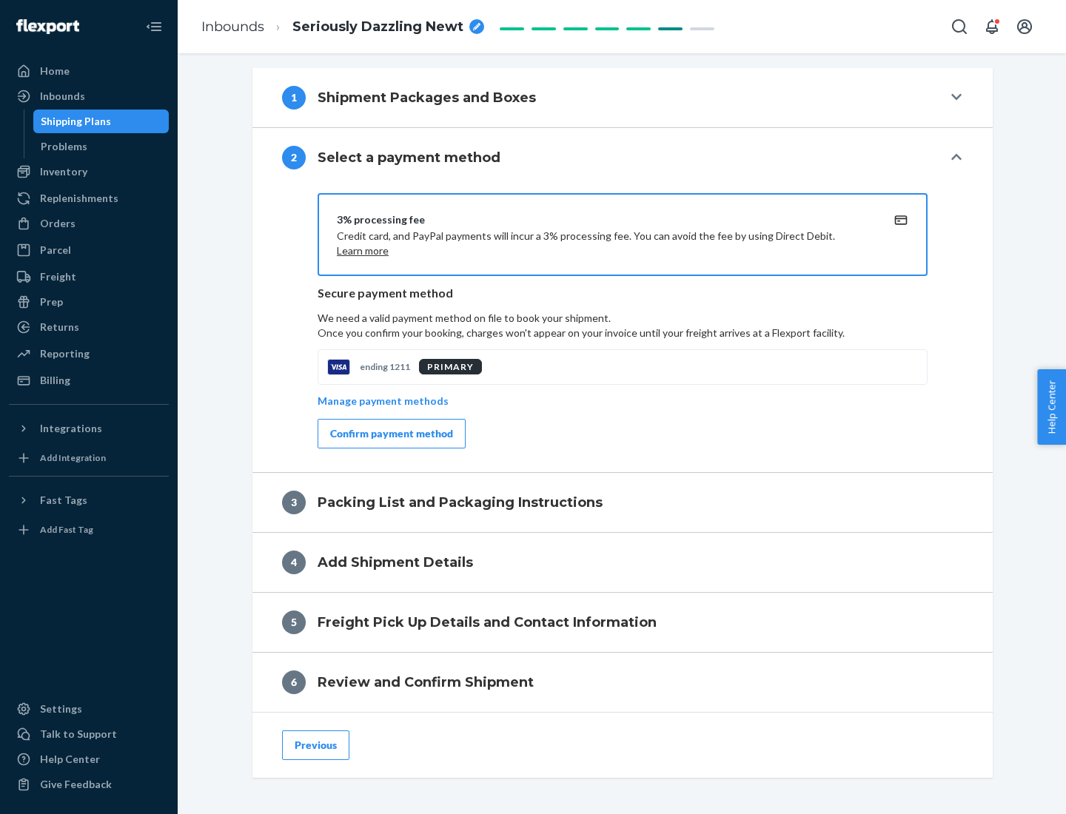
click at [390, 434] on div "Confirm payment method" at bounding box center [391, 433] width 123 height 15
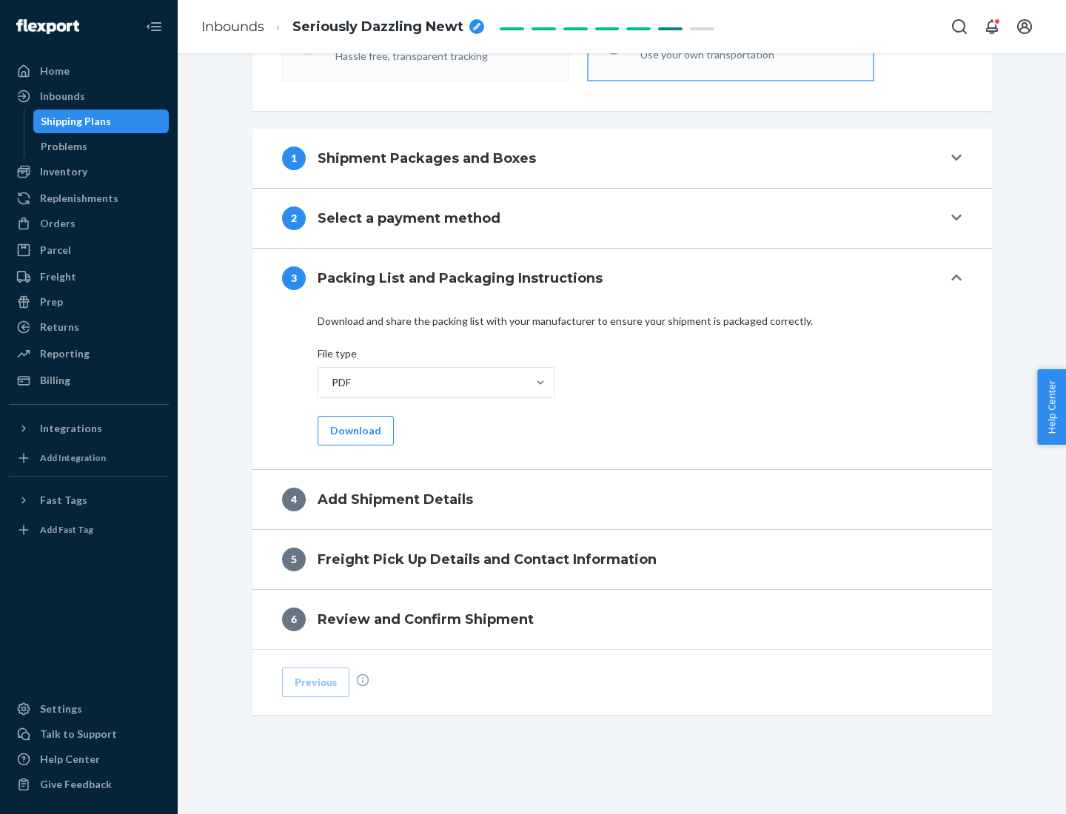
scroll to position [467, 0]
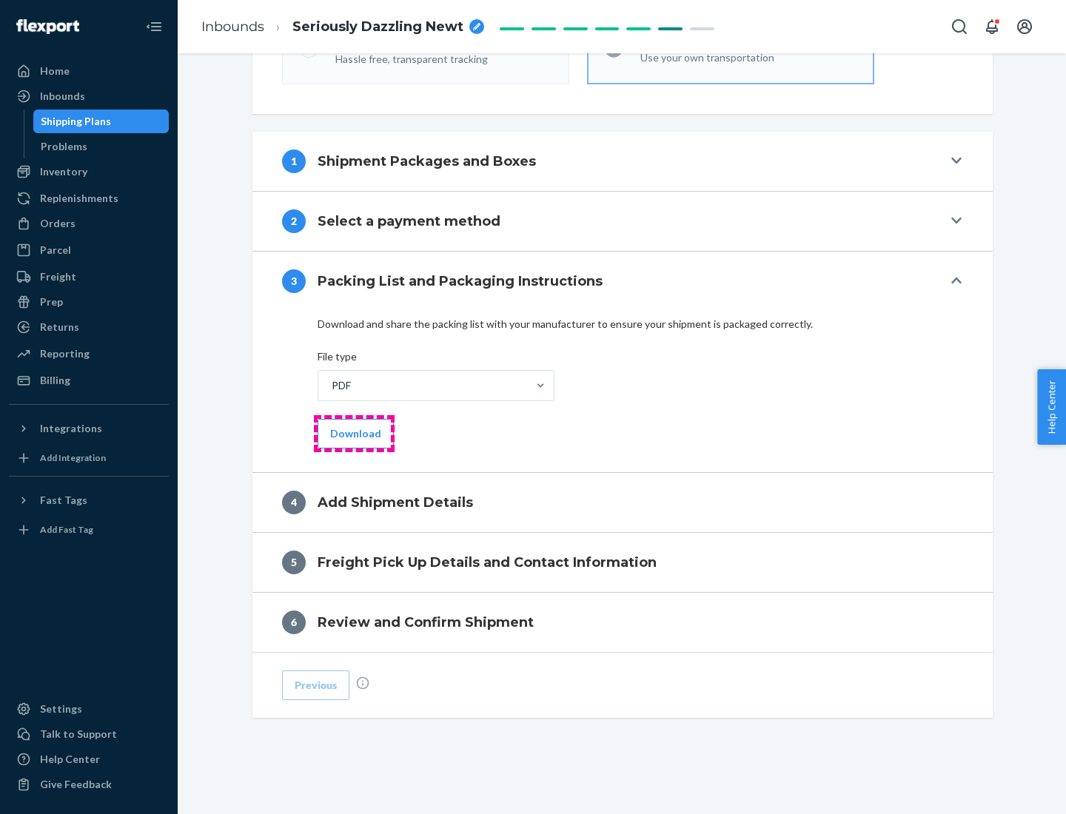
click at [354, 433] on button "Download" at bounding box center [356, 434] width 76 height 30
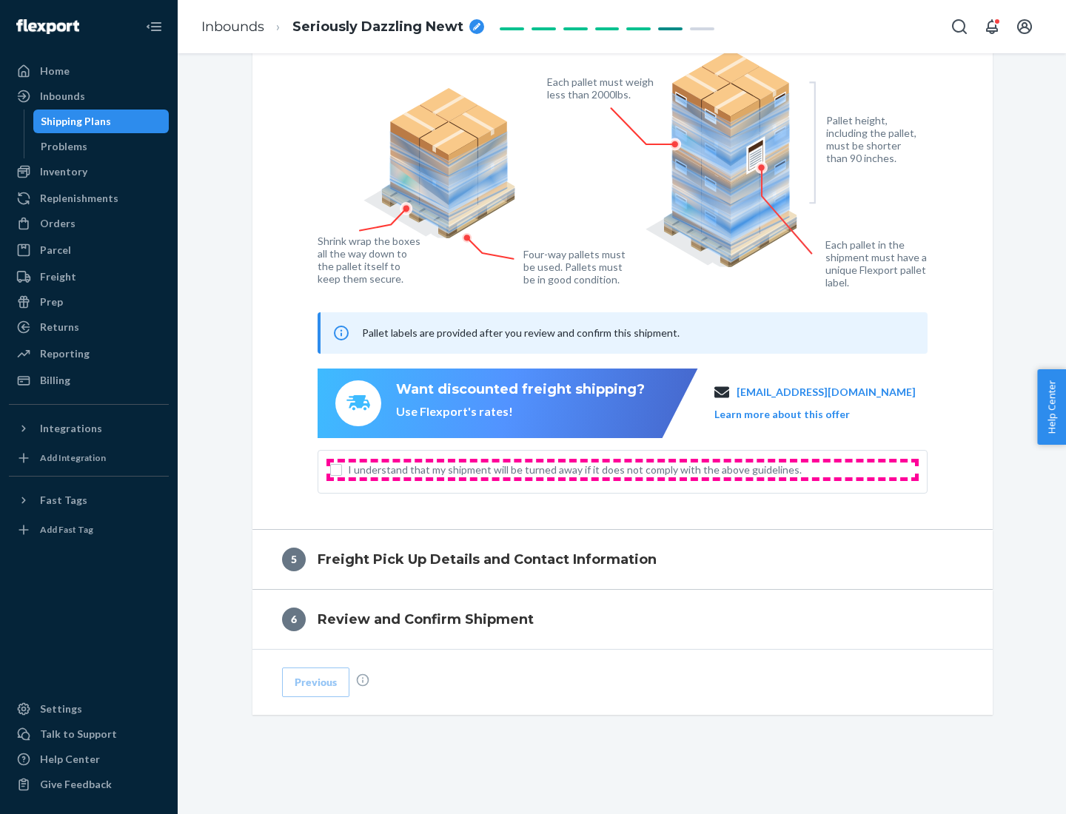
click at [623, 469] on span "I understand that my shipment will be turned away if it does not comply with th…" at bounding box center [631, 470] width 567 height 15
click at [342, 469] on input "I understand that my shipment will be turned away if it does not comply with th…" at bounding box center [336, 470] width 12 height 12
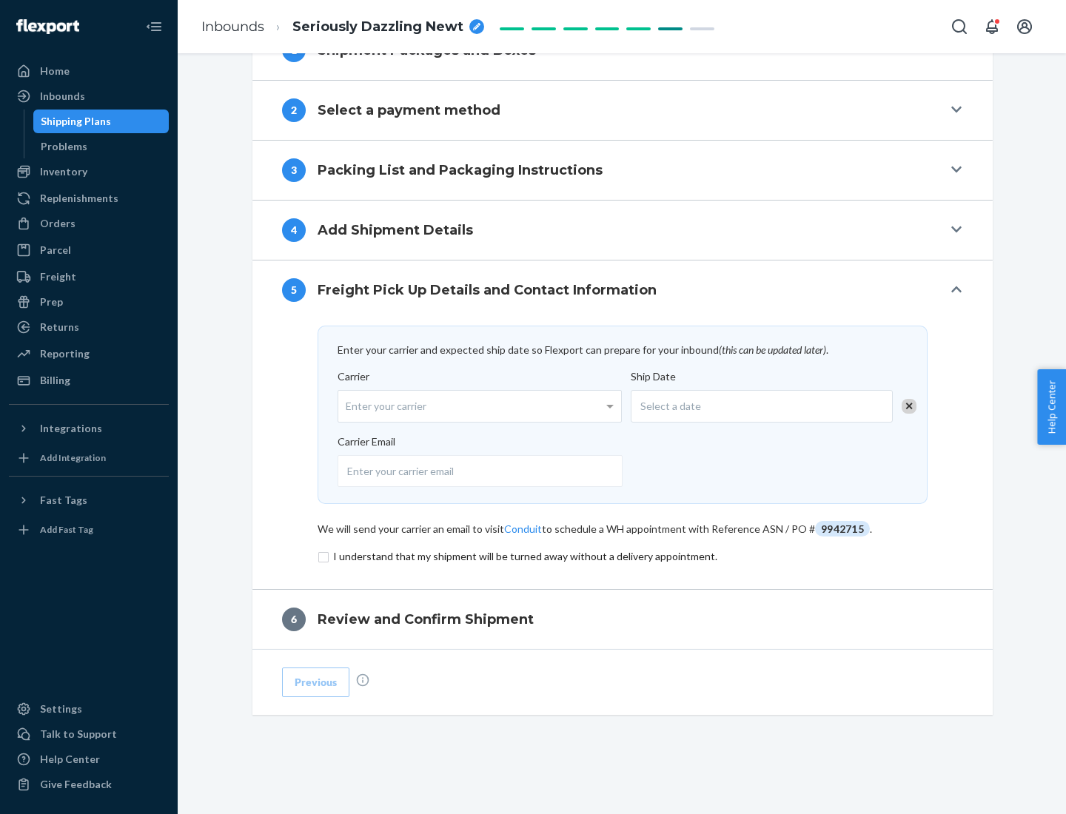
scroll to position [578, 0]
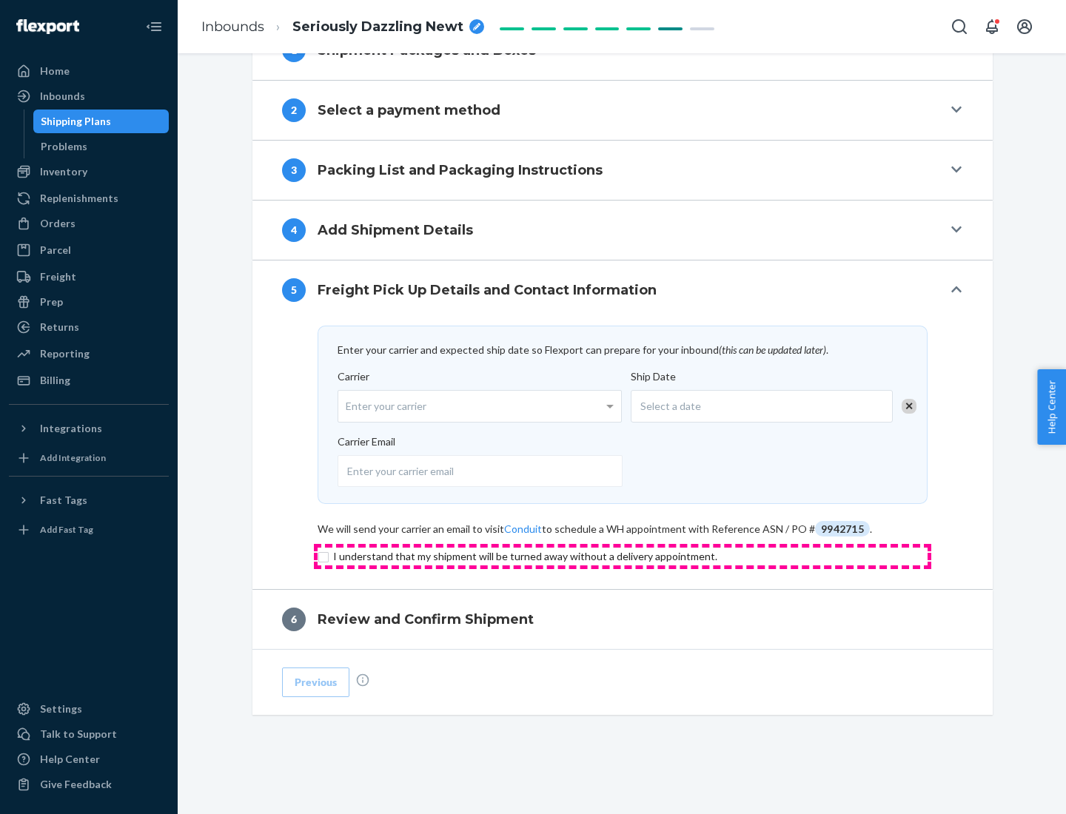
click at [623, 556] on input "checkbox" at bounding box center [623, 557] width 610 height 18
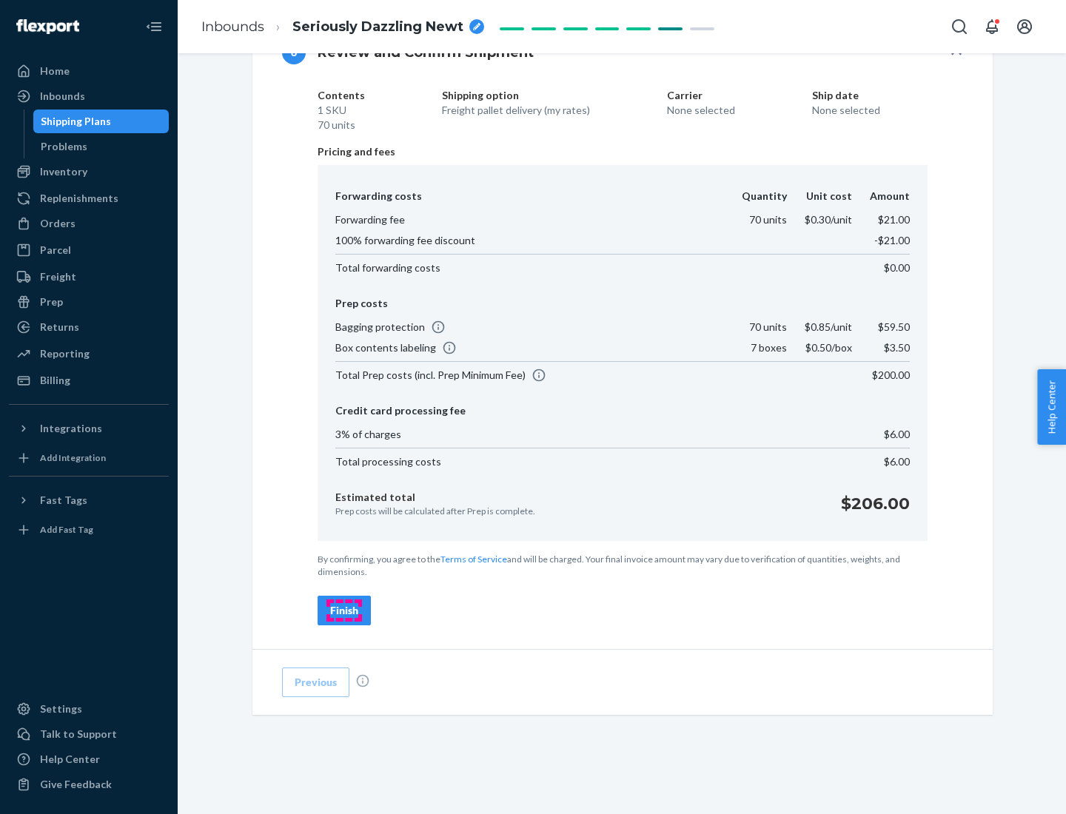
click at [344, 611] on div "Finish" at bounding box center [344, 610] width 28 height 15
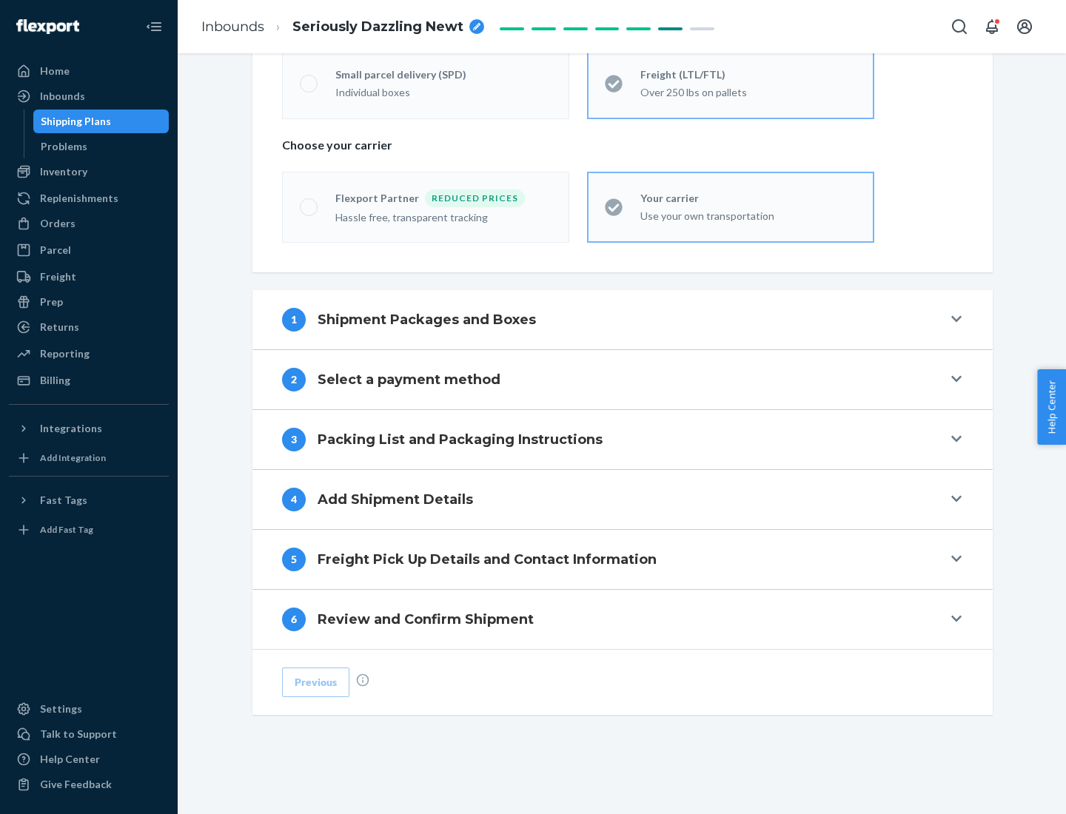
scroll to position [309, 0]
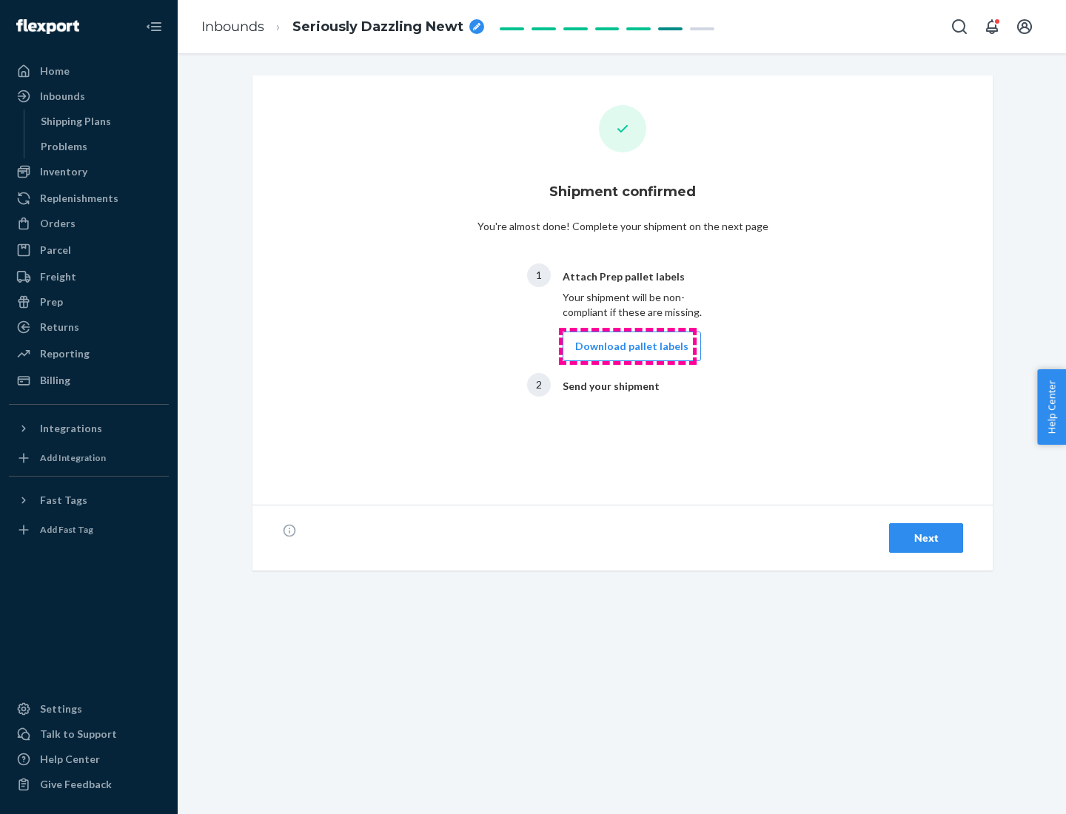
click at [628, 346] on button "Download pallet labels" at bounding box center [632, 347] width 138 height 30
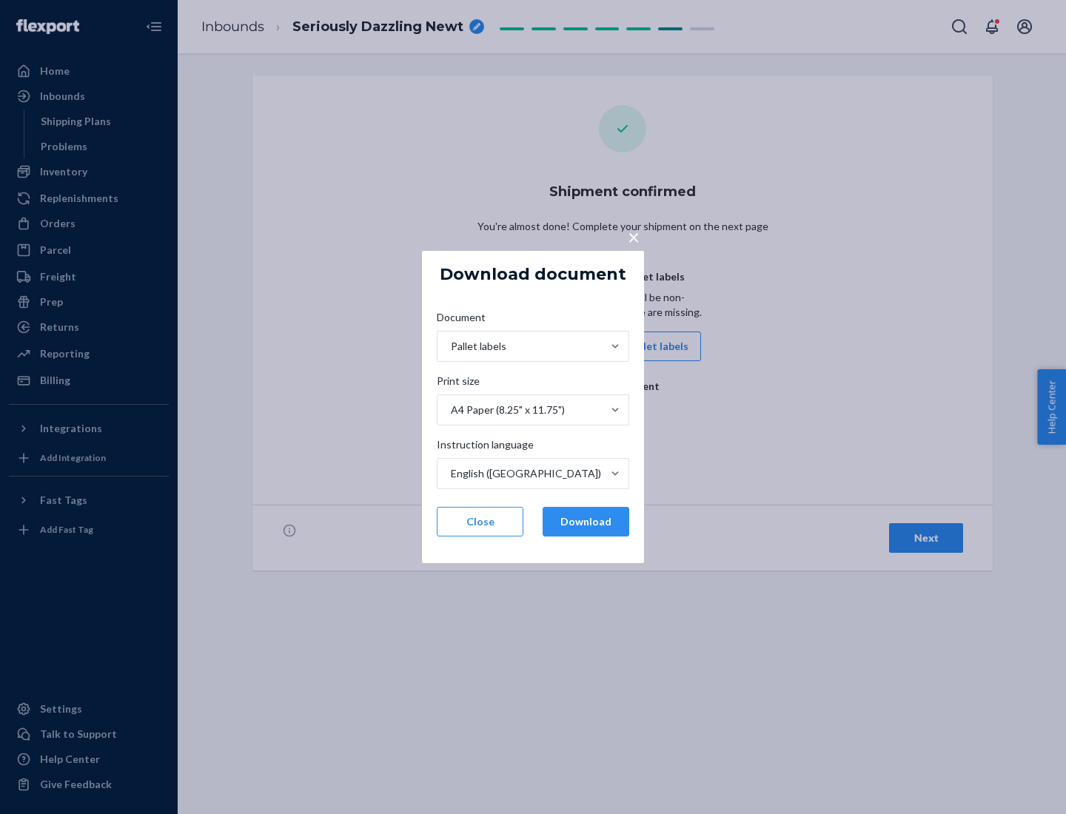
click at [585, 522] on button "Download" at bounding box center [586, 522] width 87 height 30
click at [633, 236] on span "×" at bounding box center [634, 236] width 12 height 25
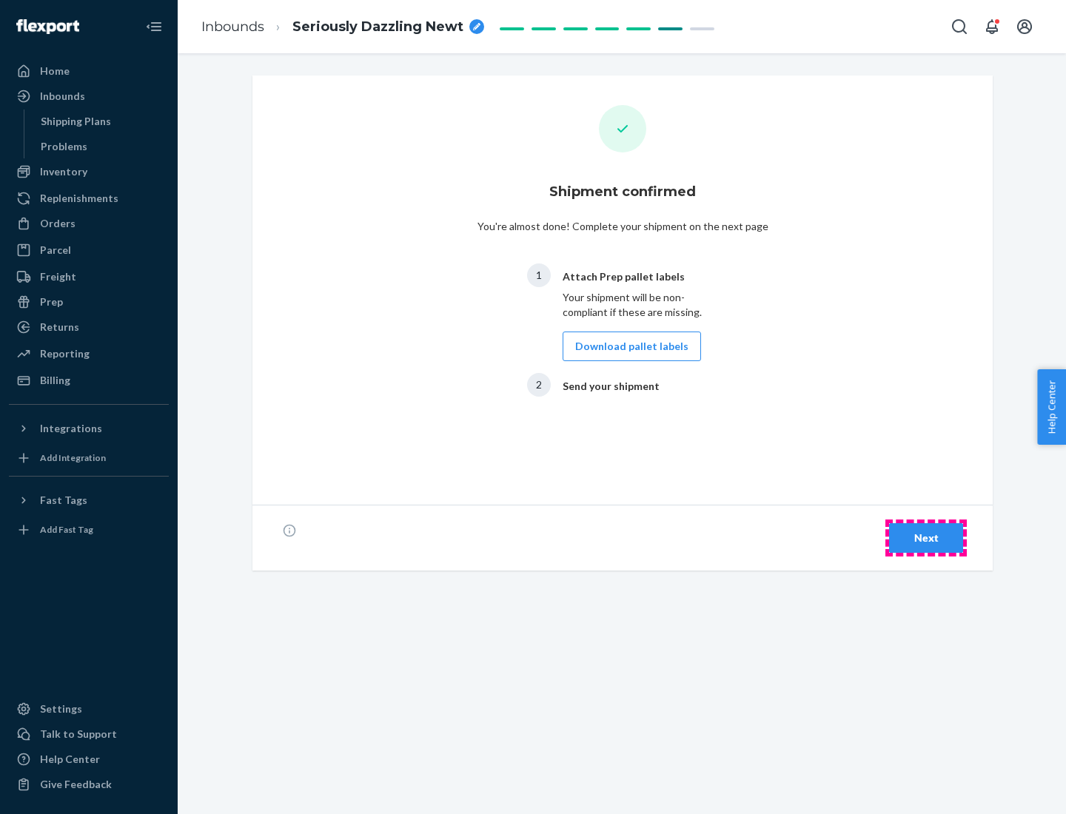
click at [926, 538] on div "Next" at bounding box center [926, 538] width 49 height 15
